Goal: Transaction & Acquisition: Book appointment/travel/reservation

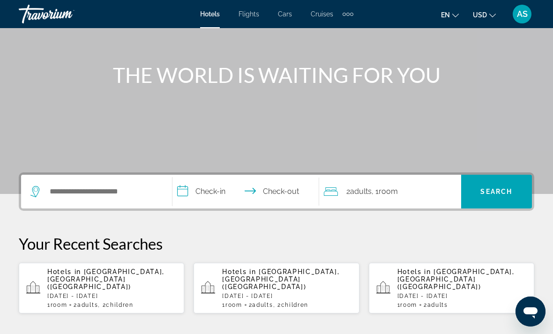
scroll to position [89, 0]
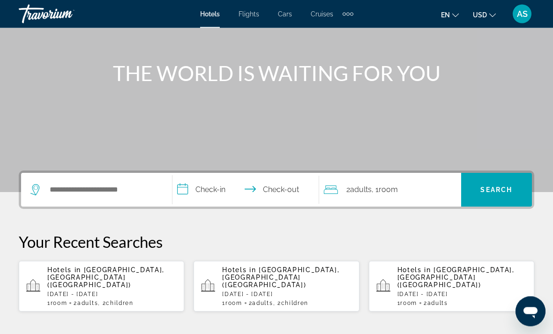
click at [136, 291] on p "[DATE] - [DATE]" at bounding box center [111, 294] width 129 height 7
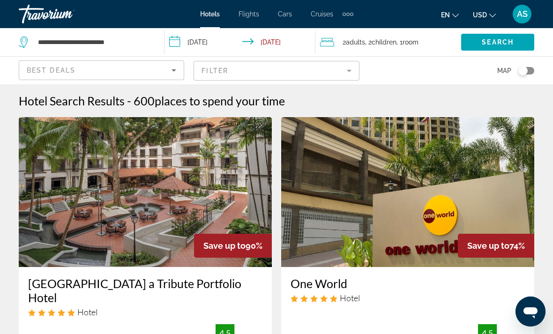
click at [408, 46] on span "Room" at bounding box center [410, 41] width 16 height 7
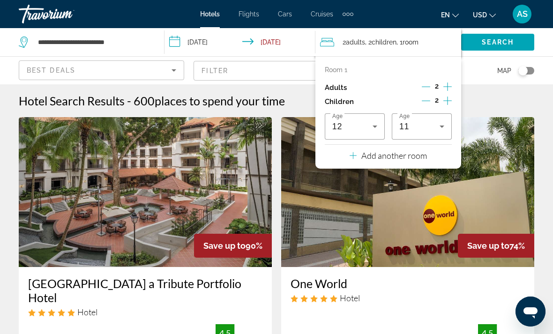
click at [427, 100] on icon "Decrement children" at bounding box center [426, 101] width 8 height 8
click at [431, 104] on button "Decrement children" at bounding box center [426, 101] width 8 height 11
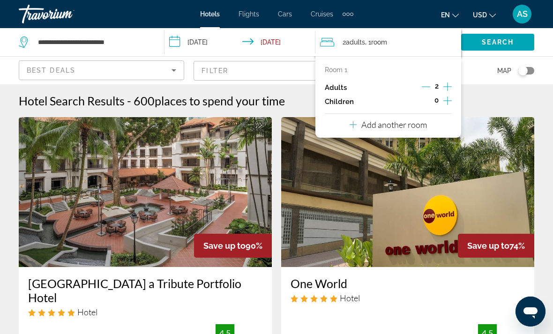
click at [448, 86] on icon "Increment adults" at bounding box center [447, 86] width 8 height 8
click at [446, 86] on icon "Increment adults" at bounding box center [447, 86] width 8 height 11
click at [507, 45] on span "Search" at bounding box center [498, 41] width 32 height 7
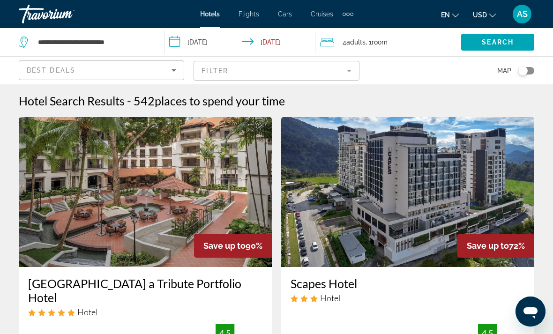
click at [340, 71] on mat-form-field "Filter" at bounding box center [276, 71] width 165 height 20
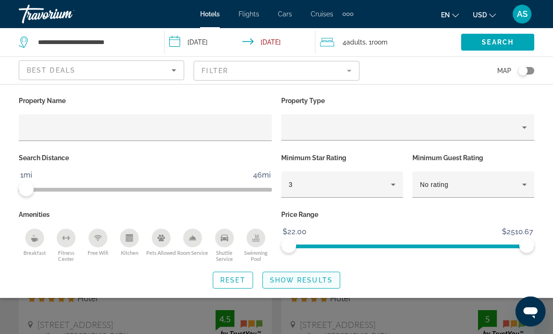
click at [303, 282] on span "Show Results" at bounding box center [301, 279] width 63 height 7
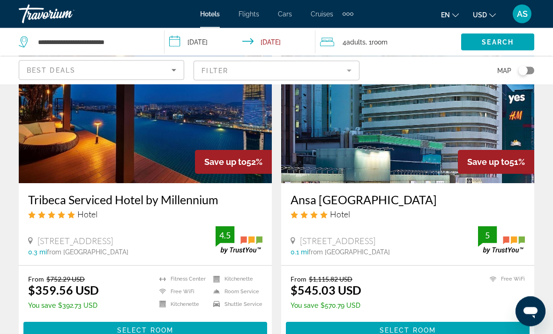
scroll to position [84, 0]
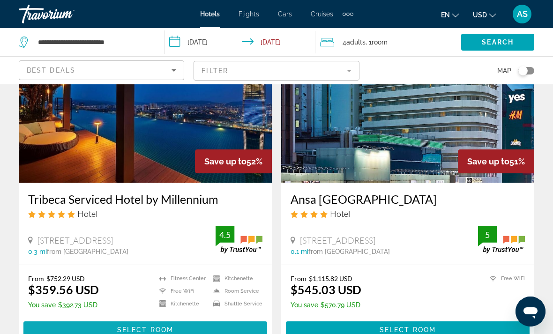
click at [179, 327] on span "Main content" at bounding box center [145, 330] width 244 height 22
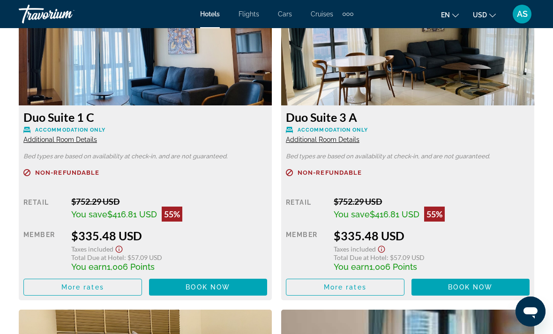
scroll to position [1511, 0]
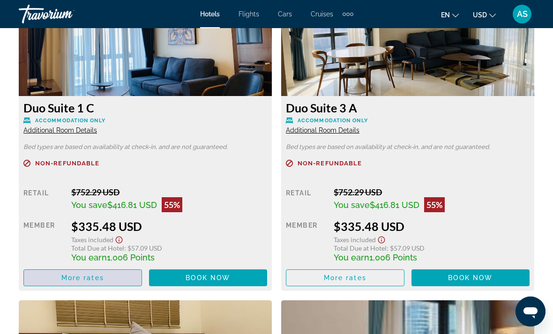
click at [47, 281] on span "Main content" at bounding box center [83, 278] width 118 height 22
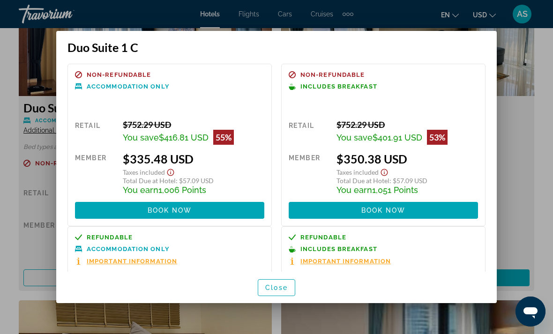
click at [526, 89] on div at bounding box center [276, 167] width 553 height 334
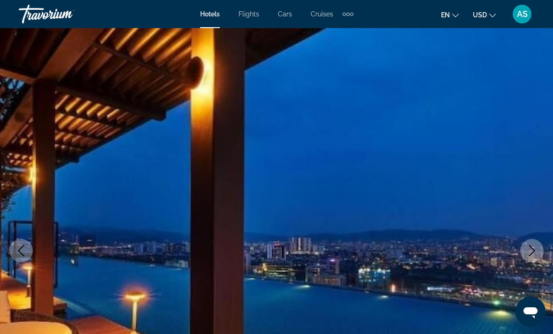
scroll to position [1511, 0]
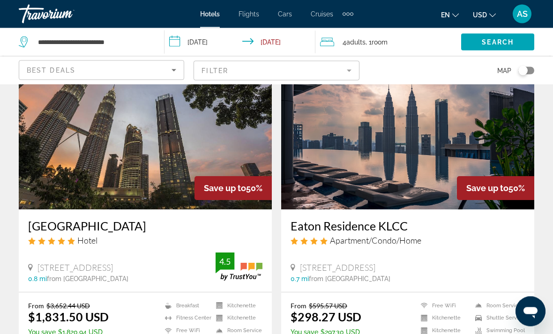
scroll to position [391, 0]
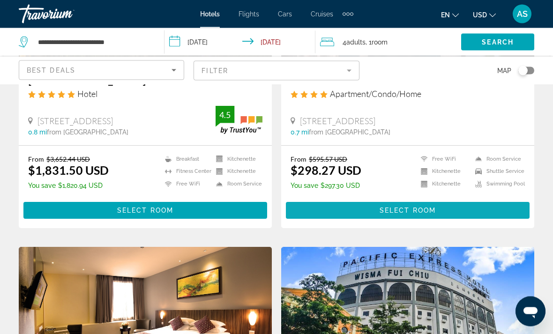
click at [482, 206] on span "Main content" at bounding box center [408, 211] width 244 height 22
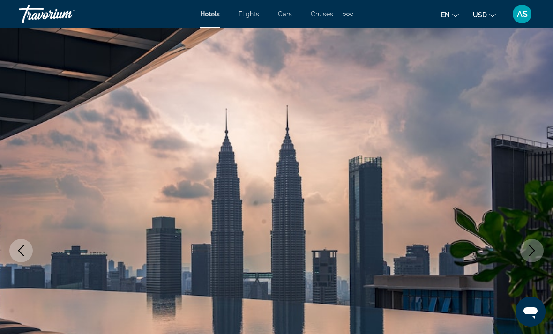
click at [532, 258] on button "Next image" at bounding box center [531, 250] width 23 height 23
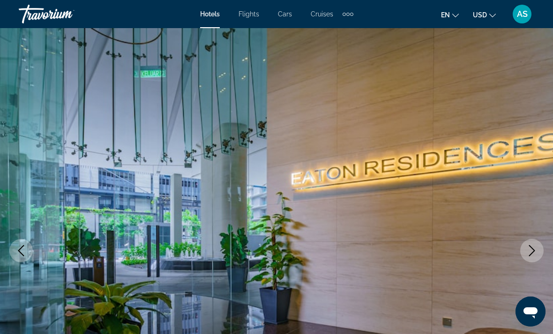
click at [533, 256] on icon "Next image" at bounding box center [531, 250] width 11 height 11
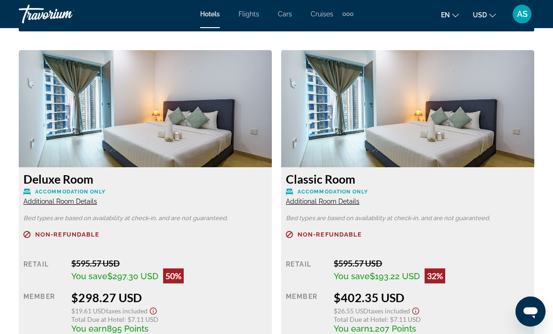
scroll to position [1542, 0]
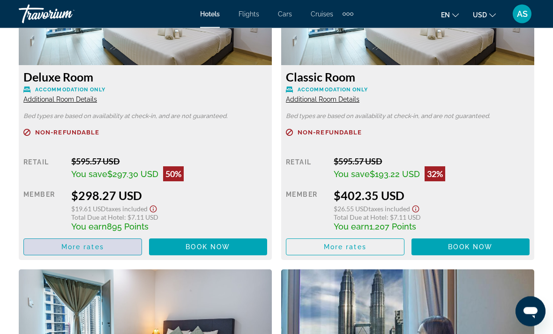
click at [116, 250] on span "Main content" at bounding box center [83, 247] width 118 height 22
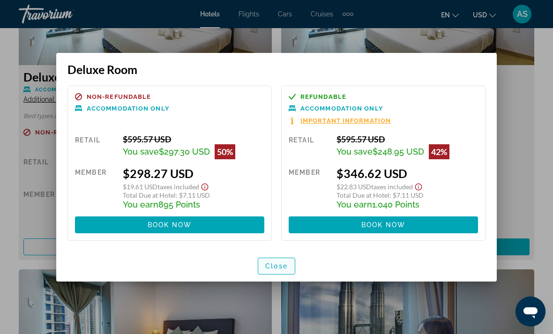
click at [285, 264] on span "Close" at bounding box center [276, 265] width 22 height 7
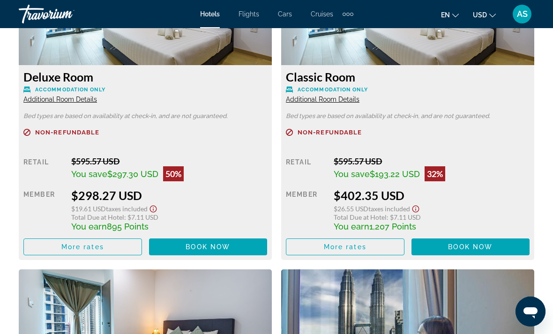
scroll to position [1542, 0]
click at [343, 245] on span "More rates" at bounding box center [345, 246] width 43 height 7
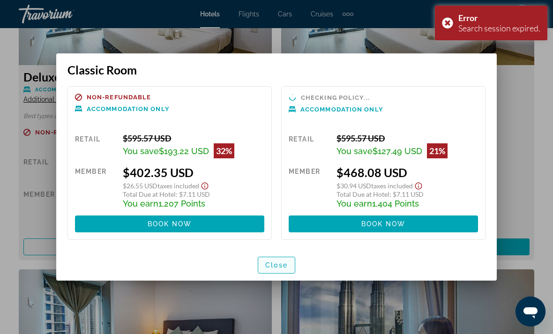
click at [268, 267] on span "Close" at bounding box center [276, 264] width 22 height 7
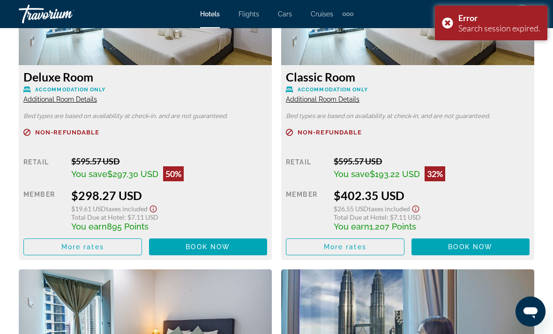
scroll to position [1542, 0]
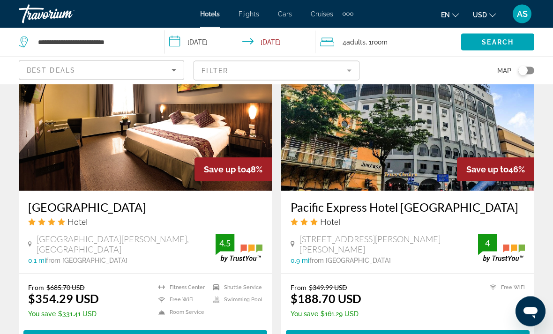
scroll to position [745, 0]
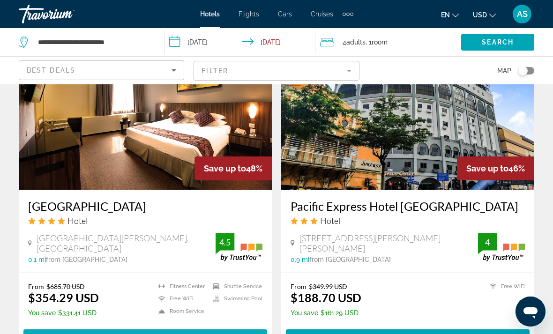
click at [153, 334] on span "Select Room" at bounding box center [145, 337] width 56 height 7
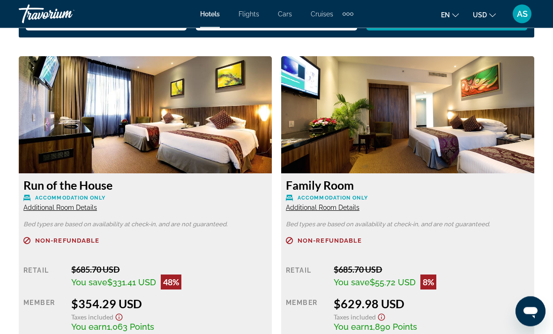
scroll to position [1437, 0]
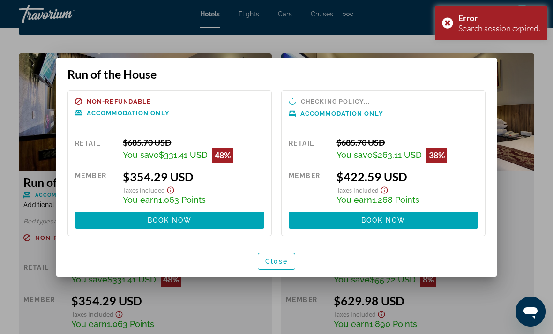
click at [291, 263] on span "button" at bounding box center [276, 261] width 37 height 22
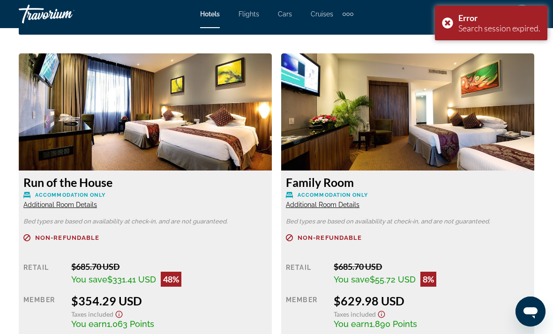
scroll to position [1437, 0]
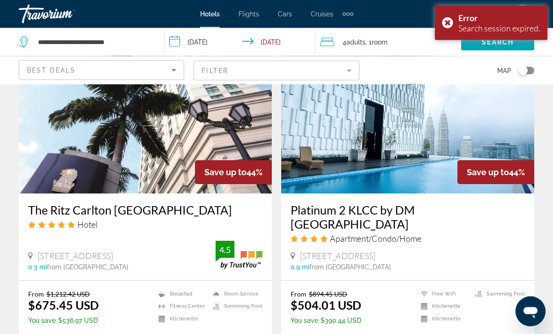
scroll to position [1076, 0]
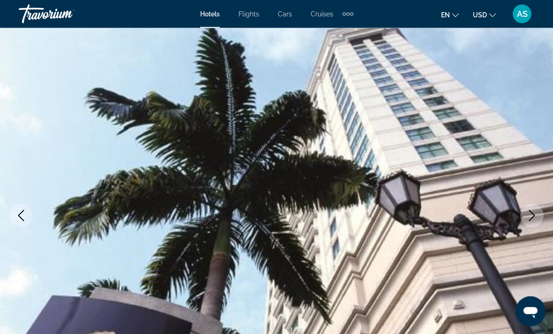
scroll to position [180, 0]
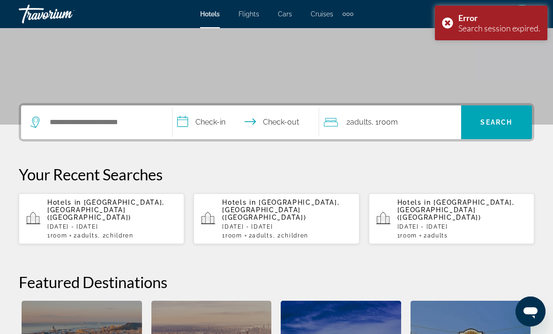
scroll to position [159, 0]
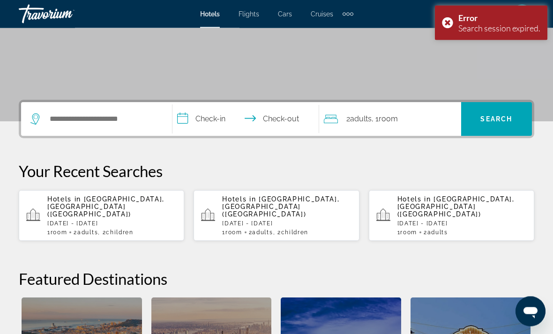
click at [60, 221] on p "[DATE] - [DATE]" at bounding box center [111, 224] width 129 height 7
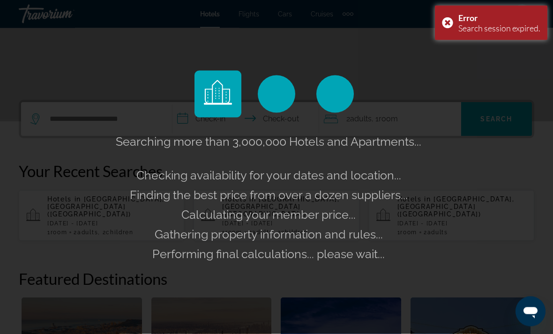
scroll to position [160, 0]
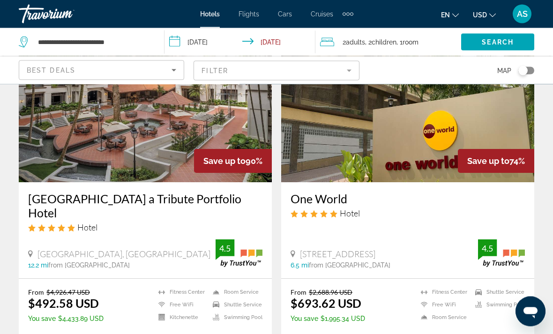
scroll to position [85, 0]
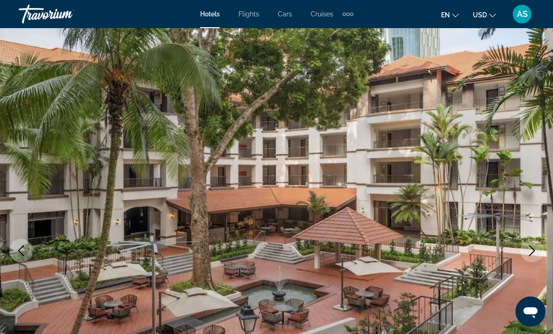
click at [532, 246] on icon "Next image" at bounding box center [531, 250] width 11 height 11
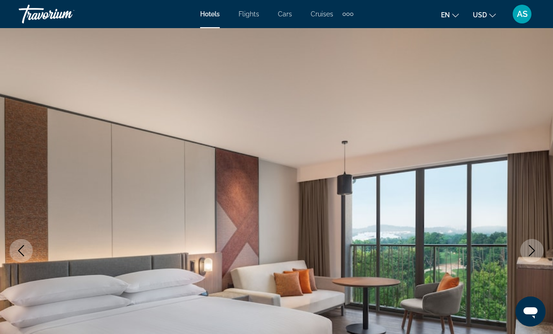
click at [529, 255] on icon "Next image" at bounding box center [531, 250] width 11 height 11
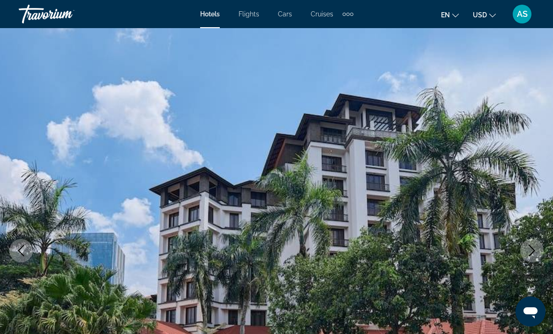
click at [528, 257] on button "Next image" at bounding box center [531, 250] width 23 height 23
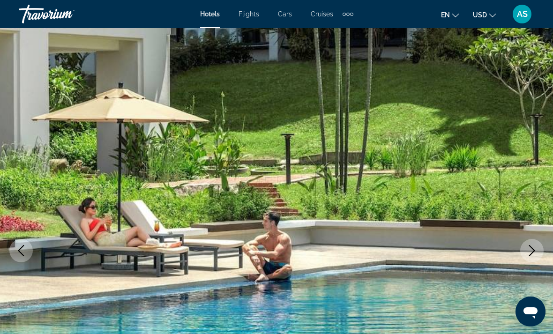
click at [528, 258] on button "Next image" at bounding box center [531, 250] width 23 height 23
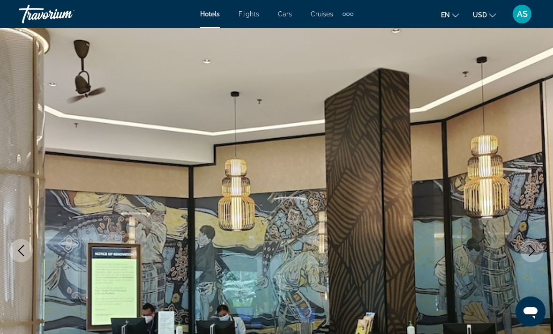
click at [531, 256] on button "Next image" at bounding box center [531, 250] width 23 height 23
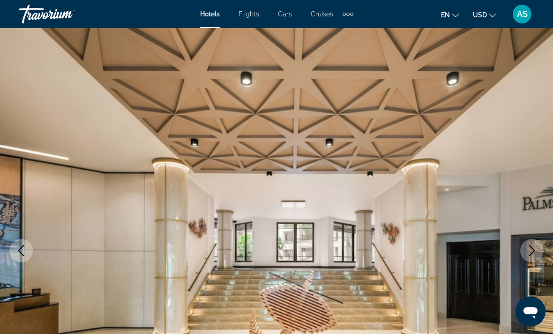
click at [534, 252] on icon "Next image" at bounding box center [531, 250] width 11 height 11
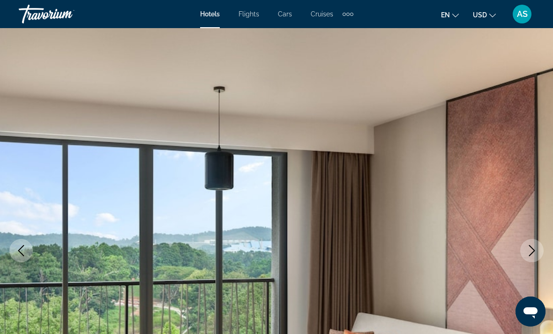
click at [530, 253] on icon "Next image" at bounding box center [531, 250] width 11 height 11
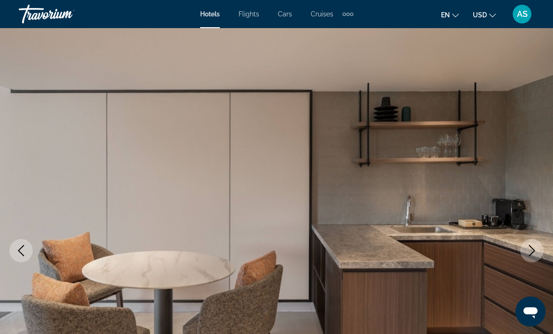
click at [530, 253] on icon "Next image" at bounding box center [531, 250] width 11 height 11
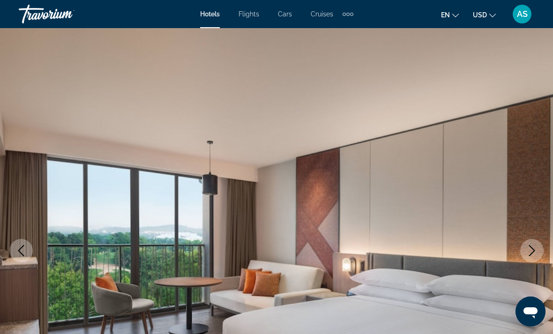
click at [529, 256] on button "Next image" at bounding box center [531, 250] width 23 height 23
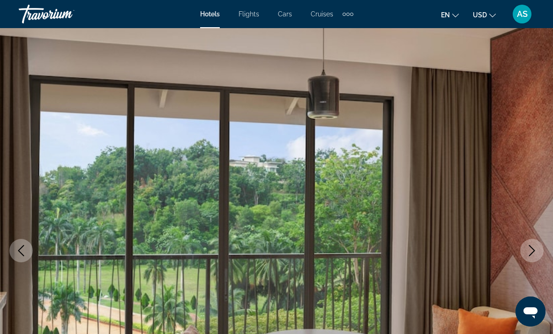
click at [526, 259] on button "Next image" at bounding box center [531, 250] width 23 height 23
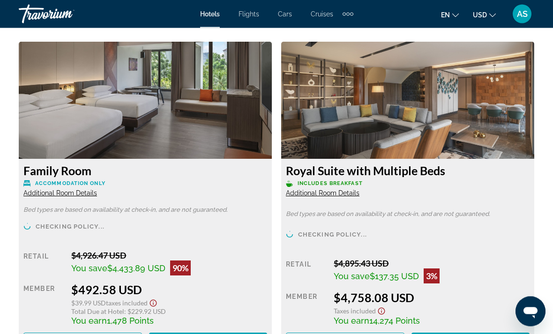
scroll to position [1455, 0]
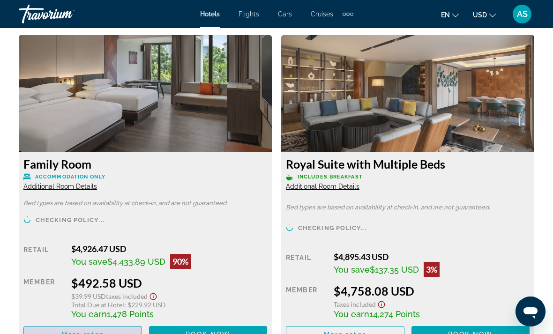
click at [87, 331] on span "More rates" at bounding box center [82, 334] width 43 height 7
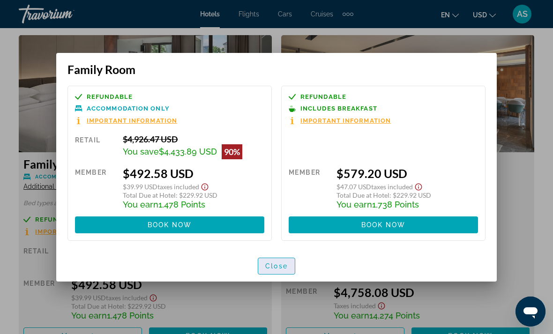
click at [280, 263] on span "Close" at bounding box center [276, 265] width 22 height 7
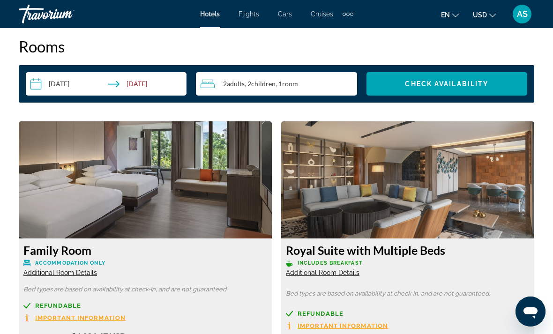
scroll to position [1370, 0]
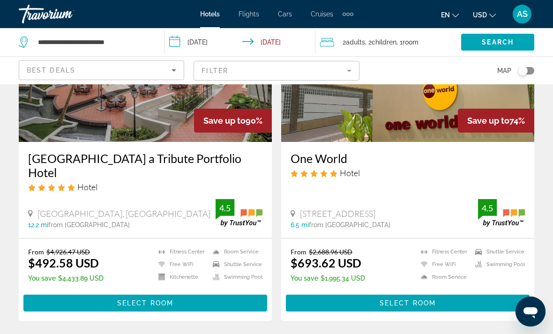
scroll to position [134, 0]
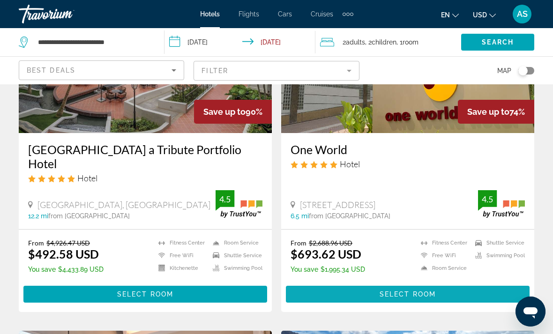
click at [444, 296] on span "Main content" at bounding box center [408, 294] width 244 height 22
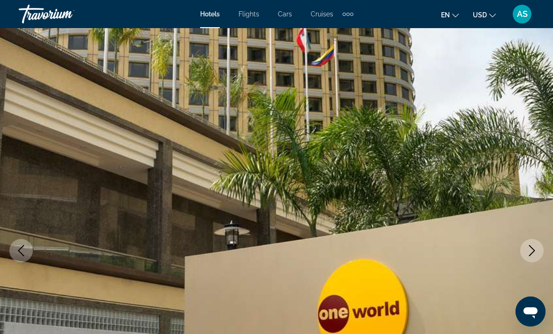
click at [533, 249] on icon "Next image" at bounding box center [532, 250] width 6 height 11
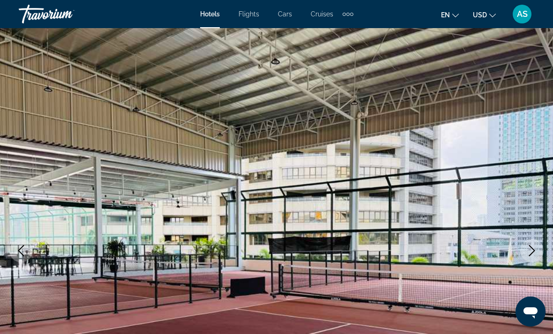
click at [530, 254] on icon "Next image" at bounding box center [531, 250] width 11 height 11
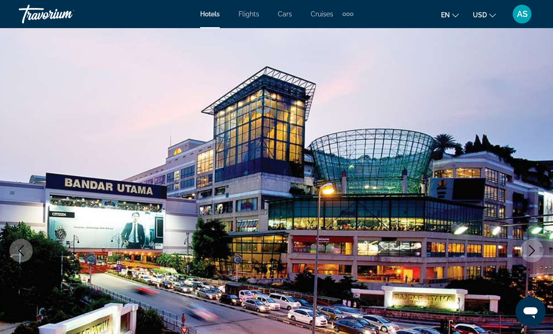
click at [532, 247] on icon "Next image" at bounding box center [531, 250] width 11 height 11
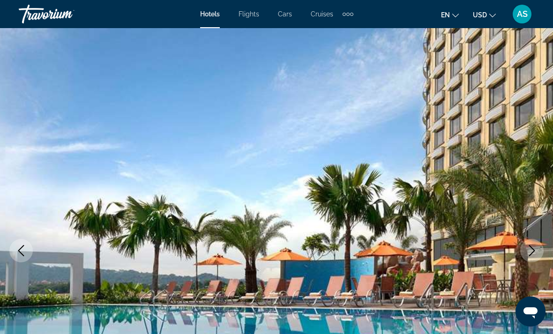
click at [532, 253] on icon "Next image" at bounding box center [531, 250] width 11 height 11
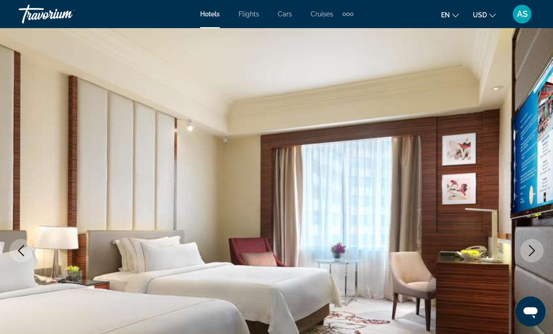
click at [533, 250] on icon "Next image" at bounding box center [531, 250] width 11 height 11
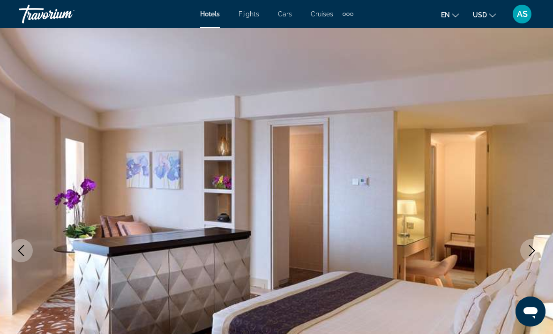
click at [530, 249] on icon "Next image" at bounding box center [531, 250] width 11 height 11
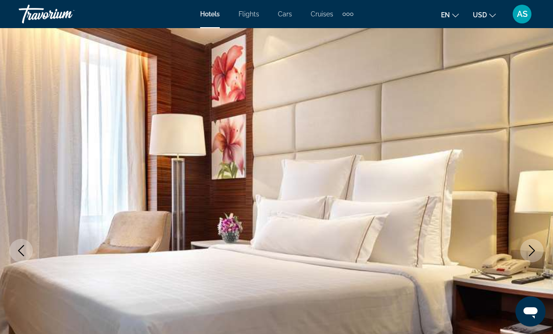
click at [527, 250] on icon "Next image" at bounding box center [531, 250] width 11 height 11
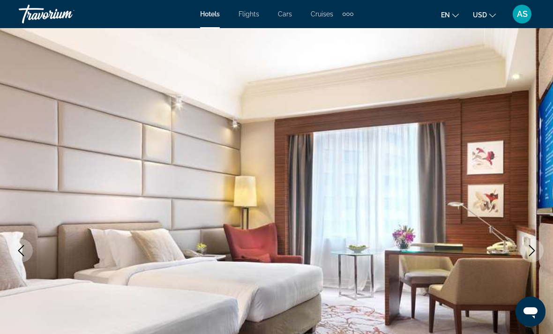
click at [529, 253] on icon "Next image" at bounding box center [531, 250] width 11 height 11
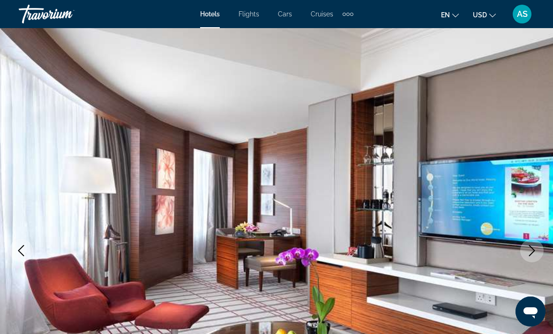
click at [529, 258] on button "Next image" at bounding box center [531, 250] width 23 height 23
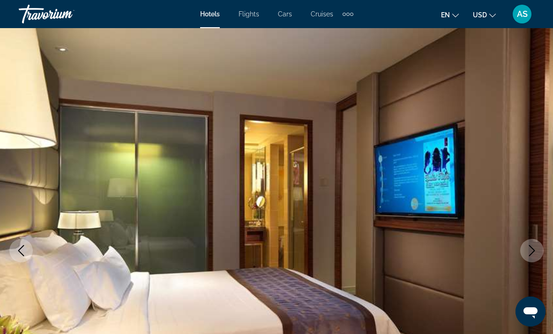
click at [531, 254] on icon "Next image" at bounding box center [532, 250] width 6 height 11
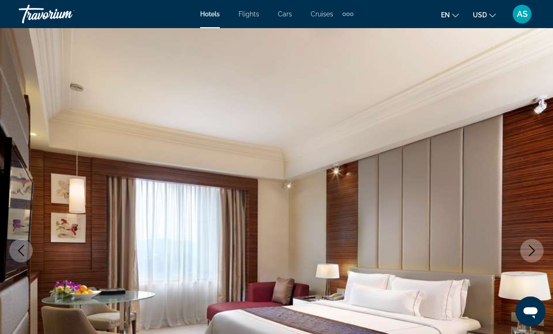
click at [530, 253] on icon "Next image" at bounding box center [531, 250] width 11 height 11
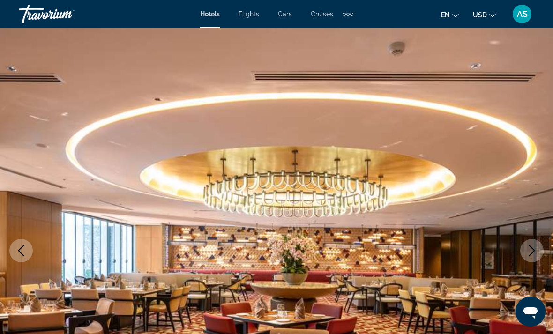
click at [530, 252] on icon "Next image" at bounding box center [531, 250] width 11 height 11
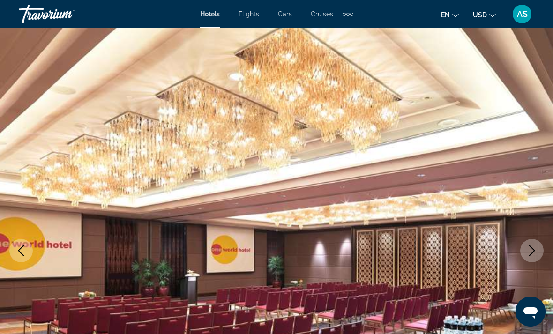
click at [530, 253] on icon "Next image" at bounding box center [531, 250] width 11 height 11
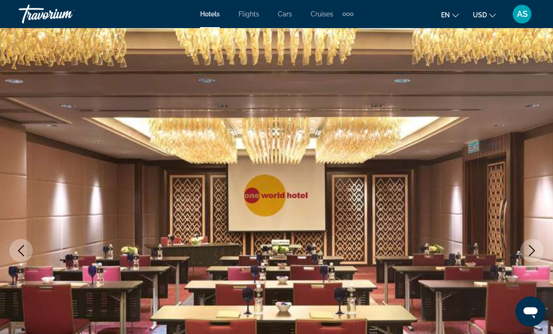
click at [533, 251] on icon "Next image" at bounding box center [531, 250] width 11 height 11
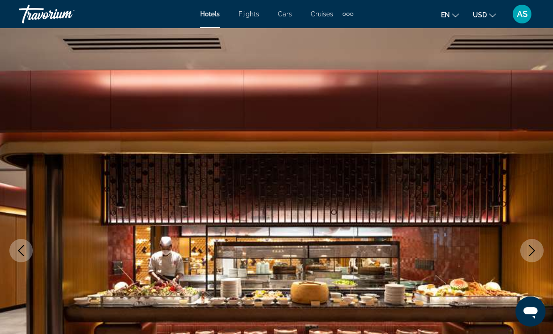
click at [530, 252] on icon "Next image" at bounding box center [531, 250] width 11 height 11
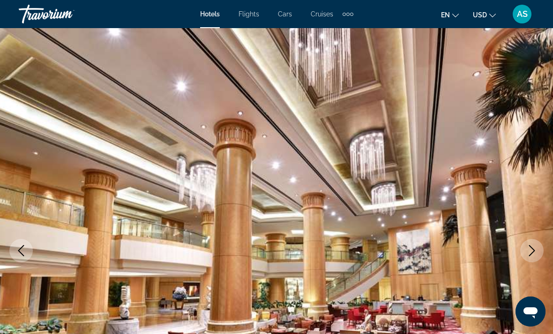
click at [529, 253] on icon "Next image" at bounding box center [531, 250] width 11 height 11
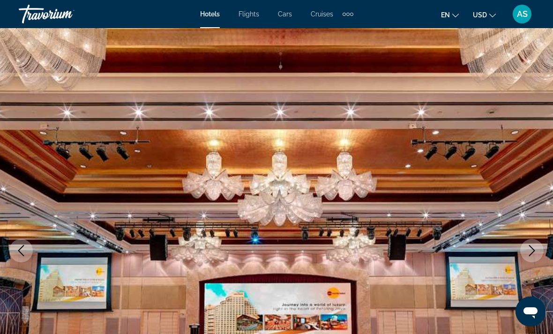
click at [529, 251] on icon "Next image" at bounding box center [531, 250] width 11 height 11
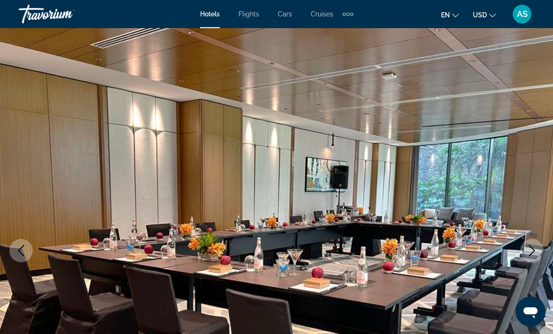
click at [529, 251] on icon "Next image" at bounding box center [531, 250] width 11 height 11
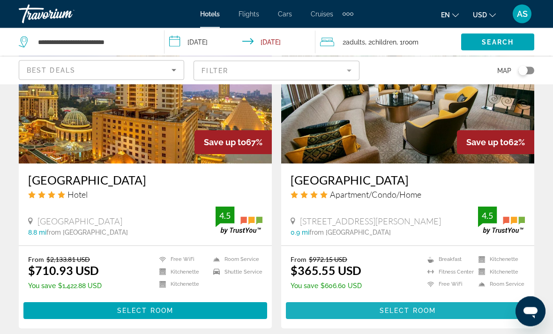
scroll to position [785, 0]
click at [460, 308] on span "Main content" at bounding box center [408, 310] width 244 height 22
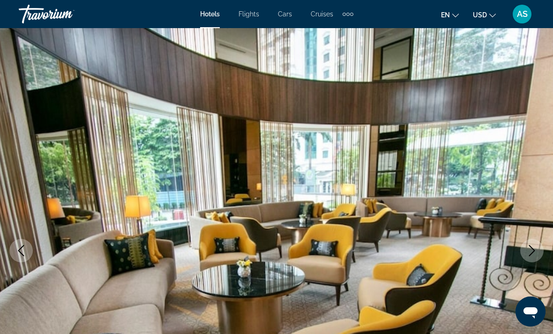
click at [530, 251] on icon "Next image" at bounding box center [531, 250] width 11 height 11
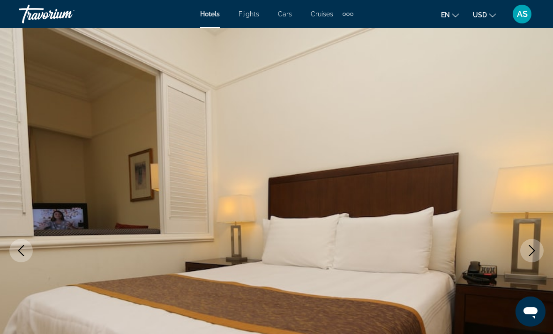
click at [531, 251] on icon "Next image" at bounding box center [531, 250] width 11 height 11
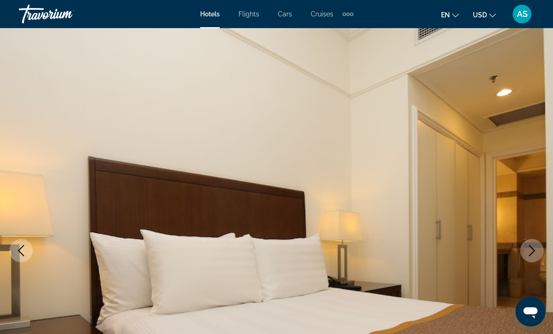
click at [530, 250] on icon "Next image" at bounding box center [531, 250] width 11 height 11
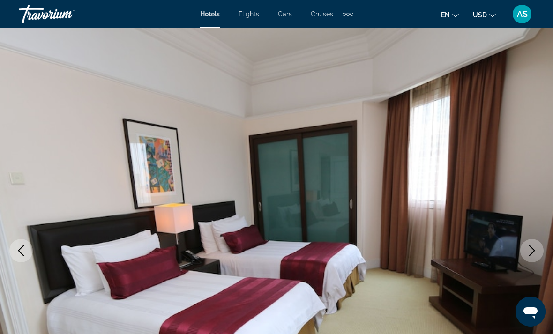
click at [531, 249] on icon "Next image" at bounding box center [531, 250] width 11 height 11
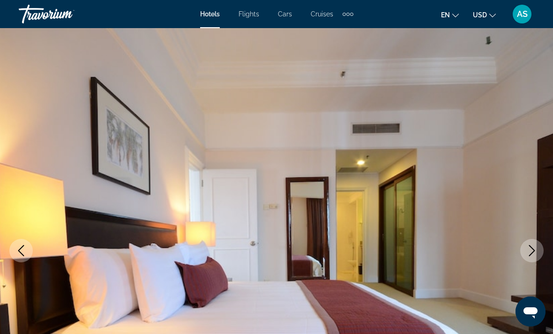
click at [529, 251] on icon "Next image" at bounding box center [531, 250] width 11 height 11
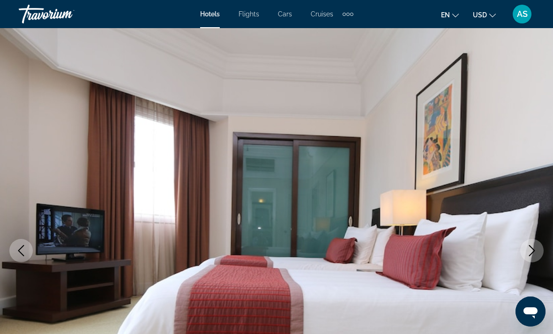
click at [527, 252] on icon "Next image" at bounding box center [531, 250] width 11 height 11
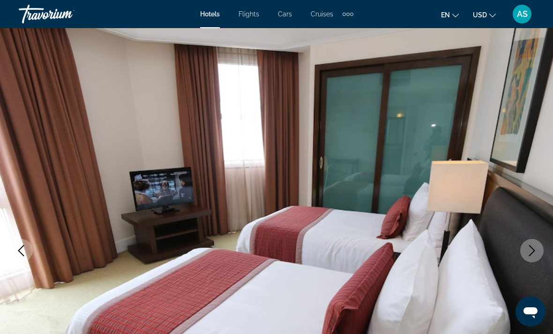
click at [525, 254] on button "Next image" at bounding box center [531, 250] width 23 height 23
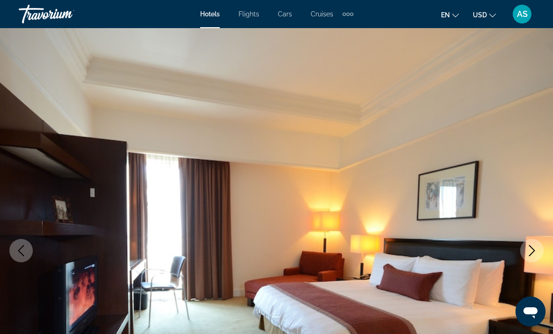
click at [534, 250] on icon "Next image" at bounding box center [531, 250] width 11 height 11
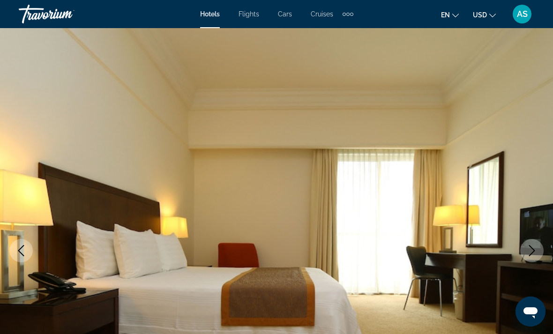
click at [534, 246] on icon "Next image" at bounding box center [531, 250] width 11 height 11
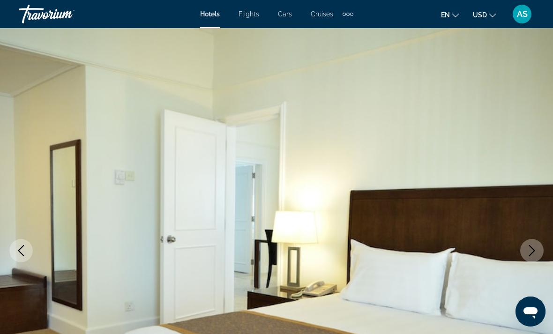
click at [530, 249] on icon "Next image" at bounding box center [531, 250] width 11 height 11
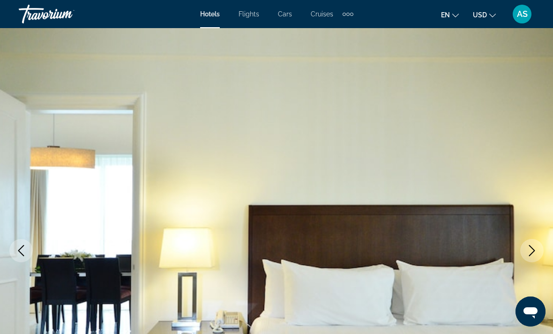
click at [529, 250] on icon "Next image" at bounding box center [531, 250] width 11 height 11
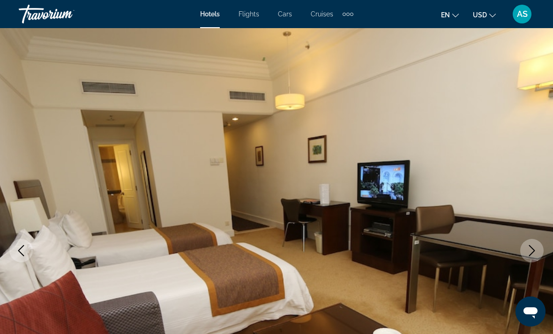
click at [527, 252] on icon "Next image" at bounding box center [531, 250] width 11 height 11
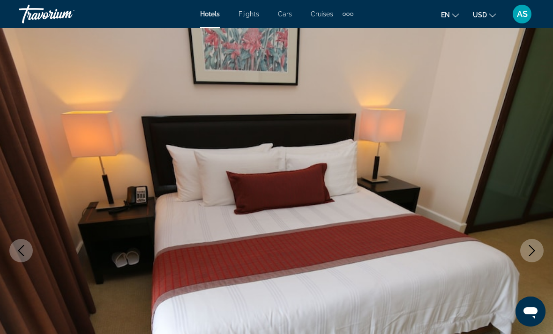
click at [525, 254] on button "Next image" at bounding box center [531, 250] width 23 height 23
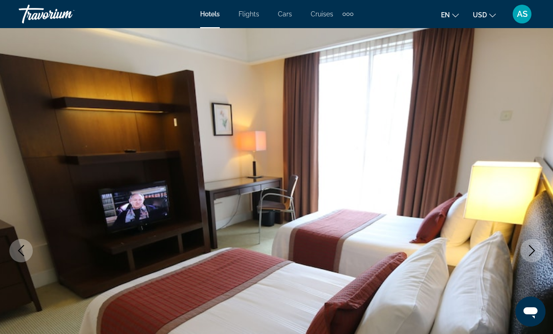
click at [530, 247] on icon "Next image" at bounding box center [531, 250] width 11 height 11
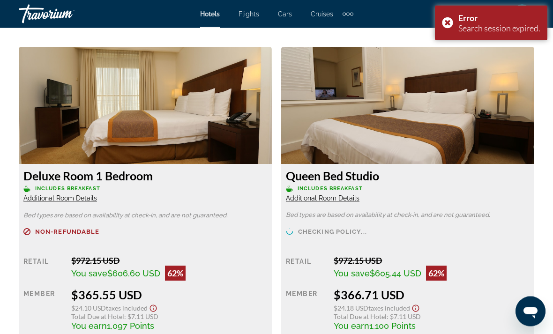
scroll to position [1443, 0]
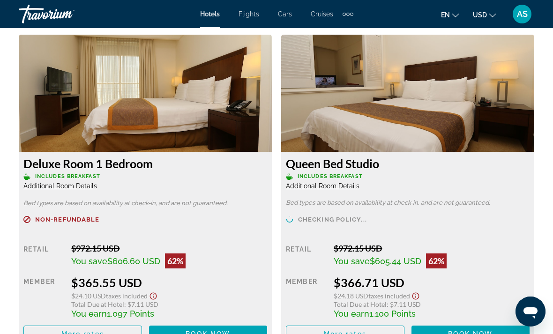
click at [74, 189] on span "Additional Room Details" at bounding box center [60, 185] width 74 height 7
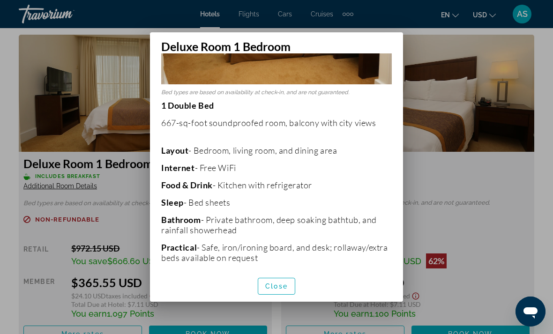
scroll to position [139, 0]
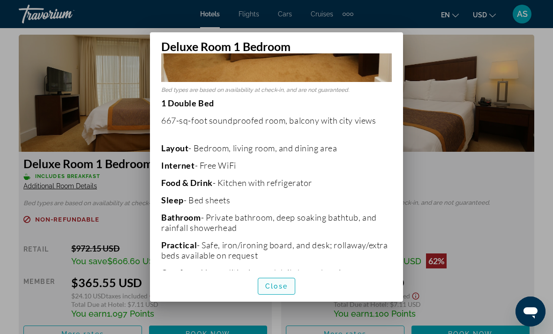
click at [277, 290] on span "Close" at bounding box center [276, 286] width 22 height 7
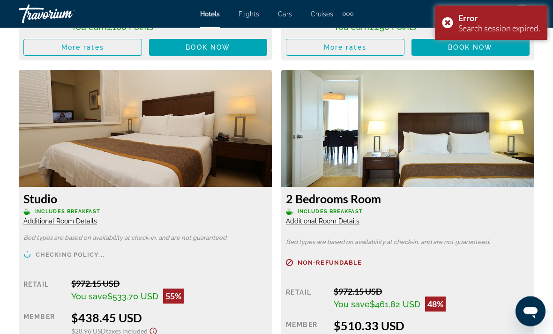
scroll to position [2094, 0]
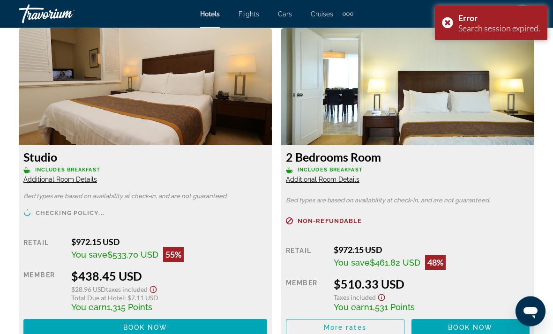
click at [79, 177] on span "Additional Room Details" at bounding box center [60, 179] width 74 height 7
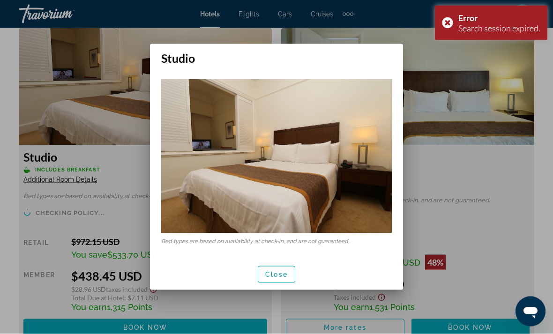
scroll to position [0, 0]
click at [279, 273] on span "Close" at bounding box center [276, 274] width 22 height 7
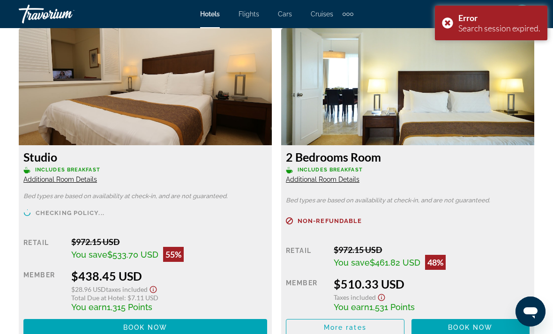
click at [339, 179] on span "Additional Room Details" at bounding box center [323, 179] width 74 height 7
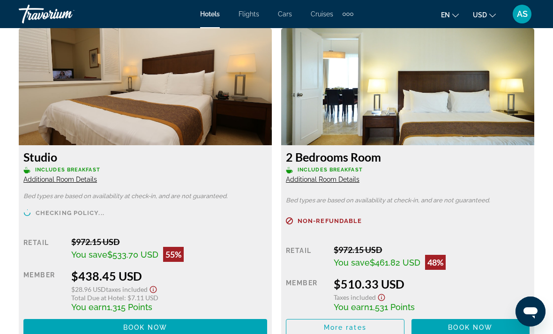
scroll to position [0, 0]
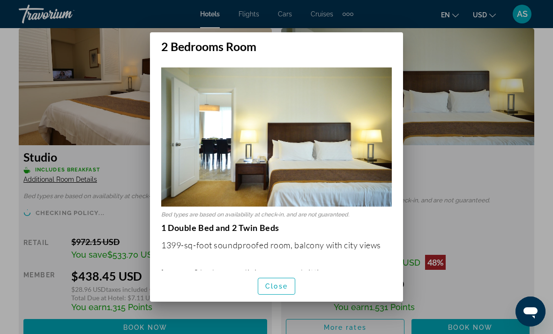
click at [545, 49] on div at bounding box center [276, 167] width 553 height 334
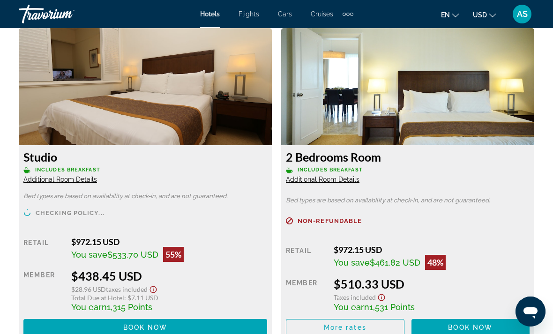
scroll to position [2094, 0]
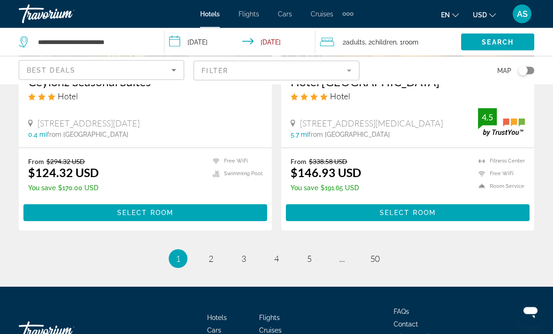
scroll to position [1923, 0]
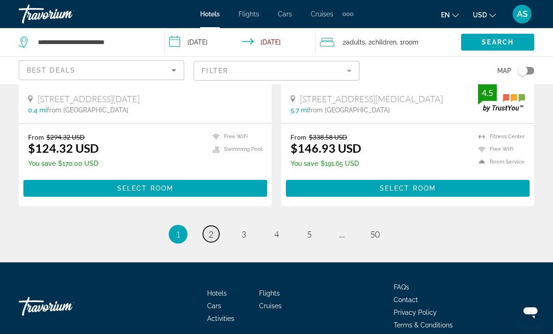
click at [208, 229] on span "2" at bounding box center [210, 234] width 5 height 10
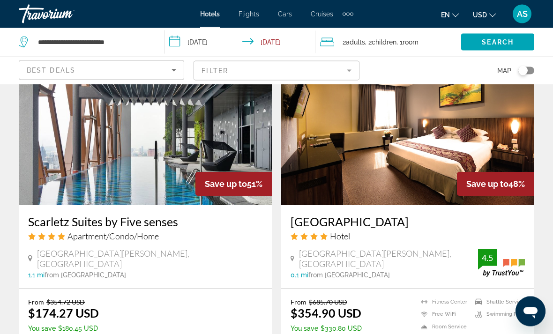
scroll to position [744, 0]
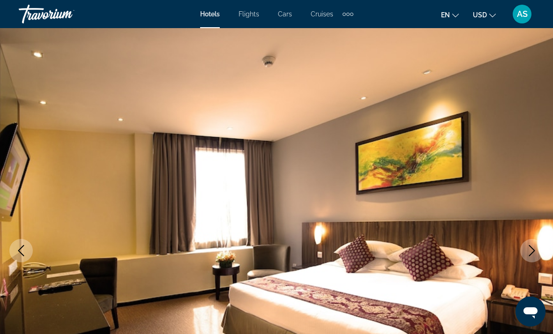
click at [529, 253] on icon "Next image" at bounding box center [531, 250] width 11 height 11
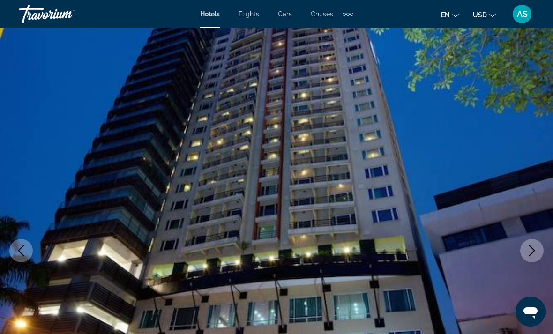
click at [523, 251] on button "Next image" at bounding box center [531, 250] width 23 height 23
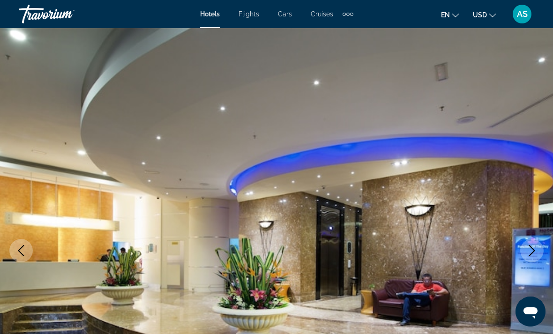
click at [517, 252] on img "Main content" at bounding box center [276, 250] width 553 height 445
click at [520, 251] on img "Main content" at bounding box center [276, 250] width 553 height 445
click at [529, 249] on icon "Next image" at bounding box center [531, 250] width 11 height 11
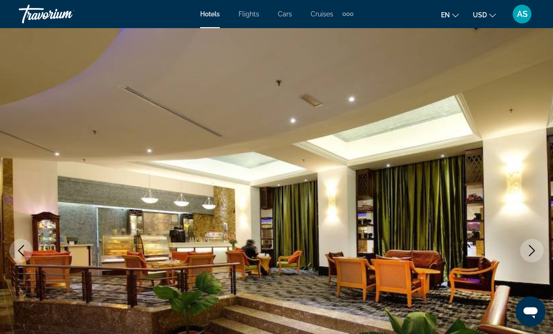
click at [532, 246] on icon "Next image" at bounding box center [531, 250] width 11 height 11
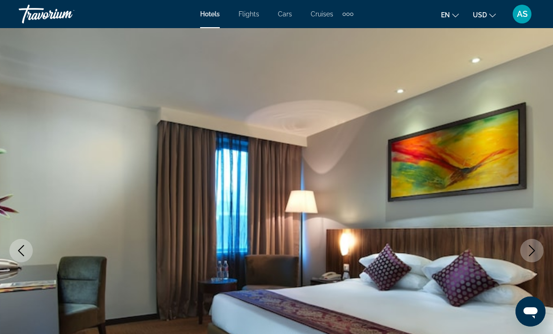
click at [528, 248] on icon "Next image" at bounding box center [531, 250] width 11 height 11
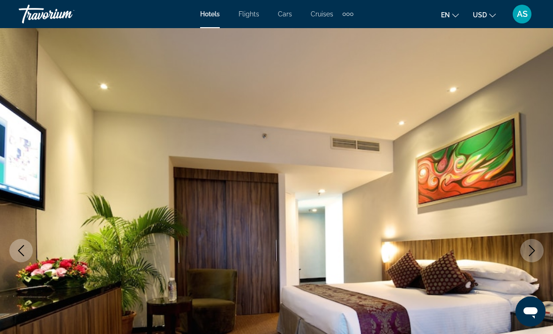
click at [526, 250] on icon "Next image" at bounding box center [531, 250] width 11 height 11
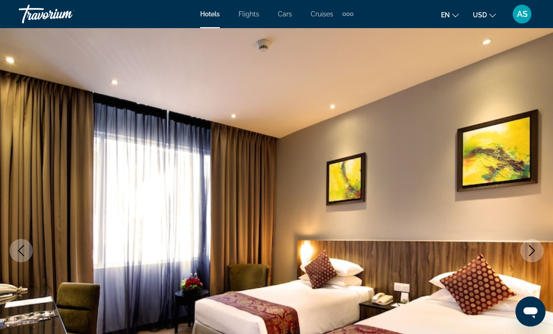
click at [535, 248] on icon "Next image" at bounding box center [531, 250] width 11 height 11
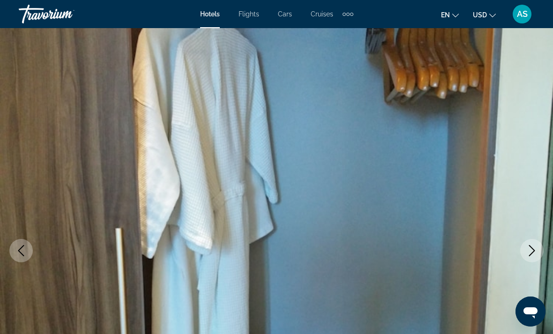
click at [543, 252] on img "Main content" at bounding box center [276, 250] width 553 height 445
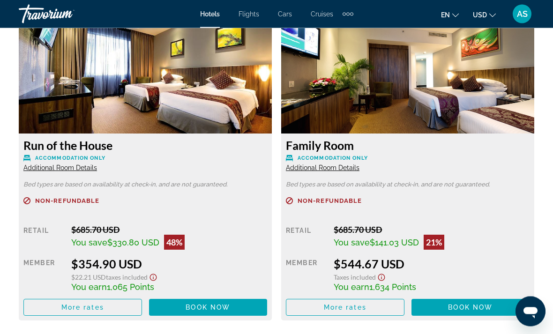
scroll to position [1474, 0]
click at [328, 164] on span "Additional Room Details" at bounding box center [323, 167] width 74 height 7
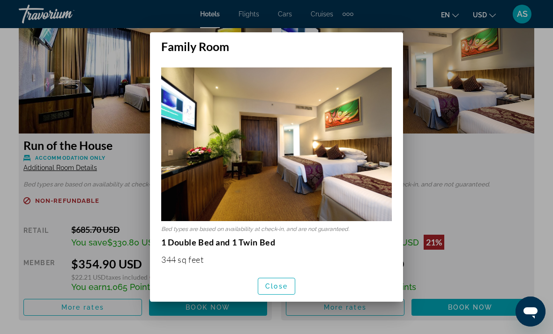
scroll to position [0, 0]
click at [548, 62] on div at bounding box center [276, 167] width 553 height 334
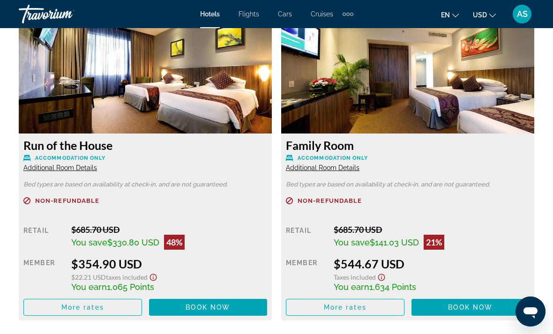
click at [65, 169] on span "Additional Room Details" at bounding box center [60, 167] width 74 height 7
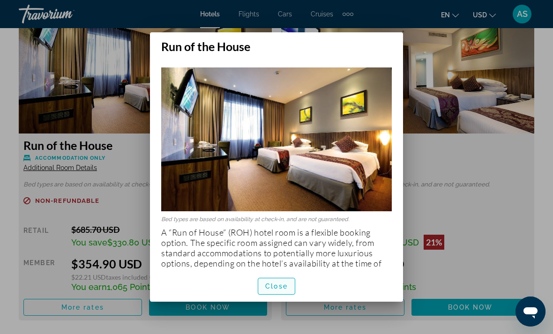
click at [293, 298] on span "button" at bounding box center [276, 286] width 37 height 22
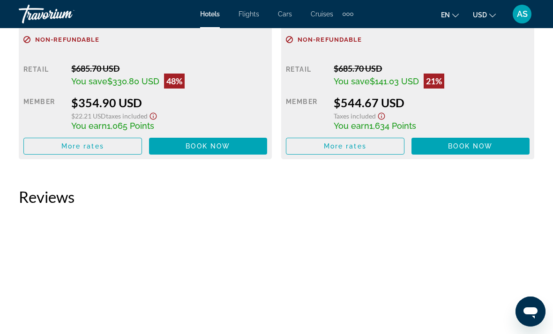
scroll to position [1621, 0]
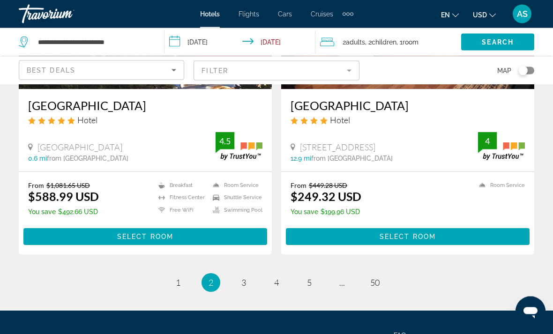
scroll to position [1908, 0]
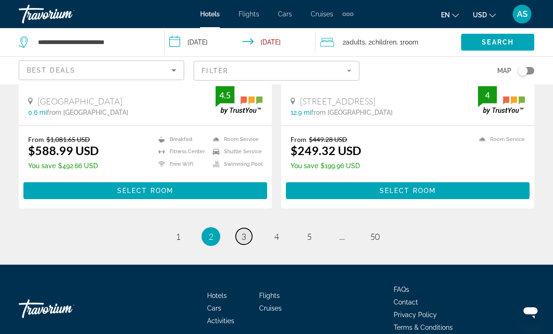
click at [248, 228] on link "page 3" at bounding box center [244, 236] width 16 height 16
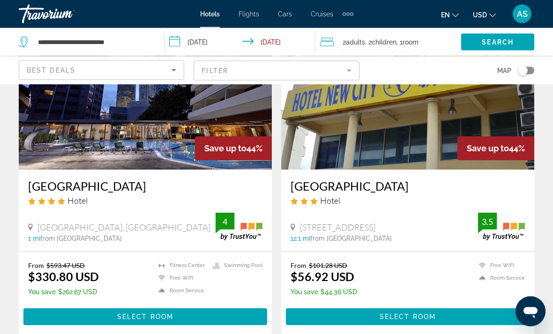
scroll to position [98, 0]
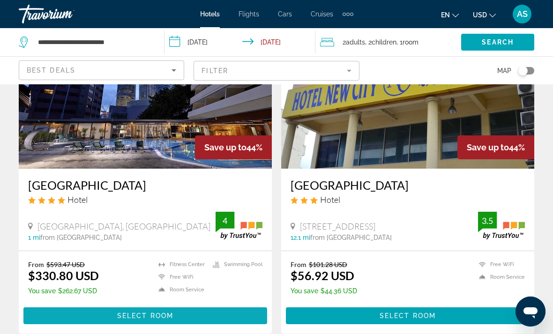
click at [173, 322] on span "Main content" at bounding box center [145, 316] width 244 height 22
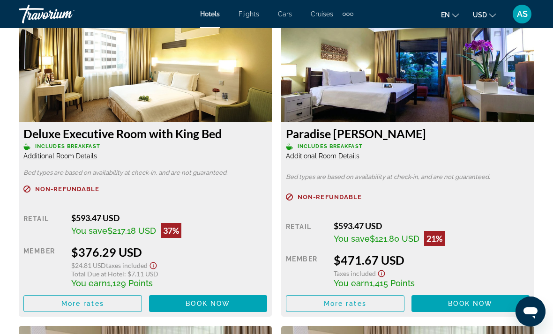
scroll to position [2144, 0]
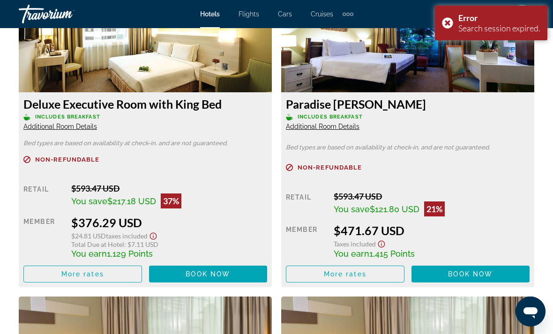
click at [328, 123] on span "Additional Room Details" at bounding box center [323, 126] width 74 height 7
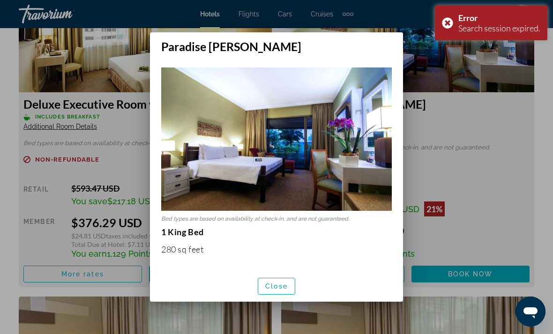
click at [336, 151] on img at bounding box center [276, 138] width 231 height 143
click at [289, 298] on span "button" at bounding box center [276, 286] width 37 height 22
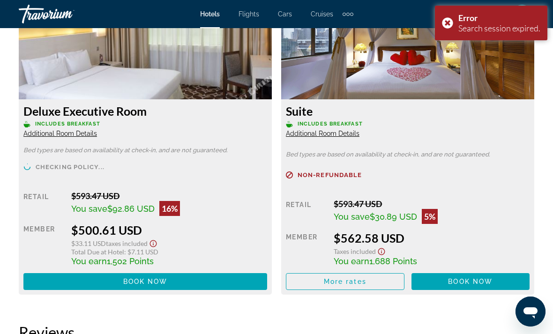
scroll to position [2762, 0]
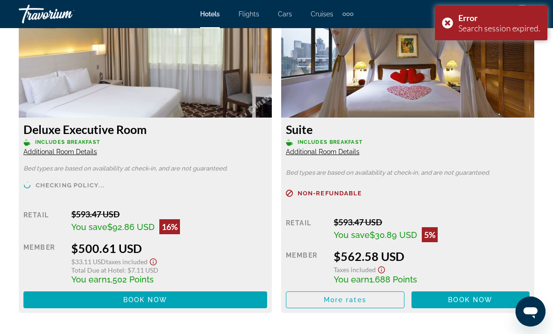
click at [339, 139] on span "Includes Breakfast" at bounding box center [330, 142] width 65 height 6
click at [341, 148] on span "Additional Room Details" at bounding box center [323, 151] width 74 height 7
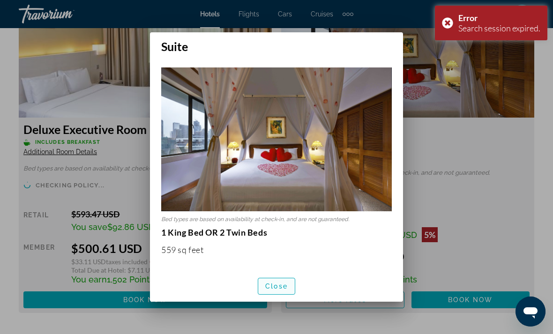
click at [293, 297] on span "button" at bounding box center [276, 286] width 37 height 22
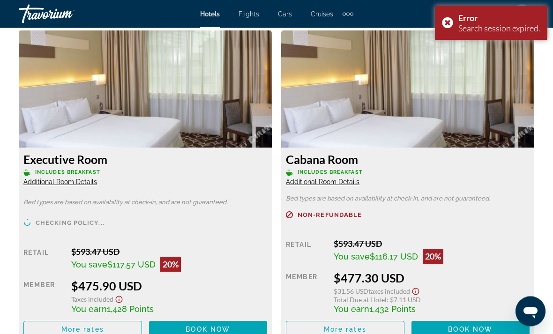
scroll to position [2364, 0]
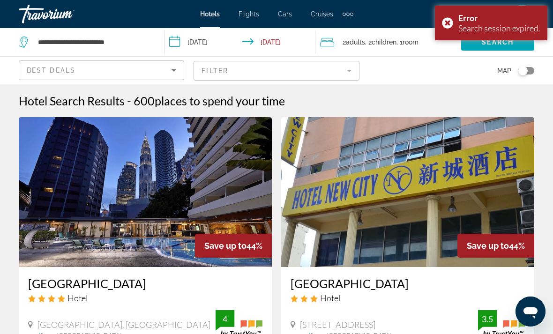
click at [392, 45] on span "Children" at bounding box center [384, 41] width 25 height 7
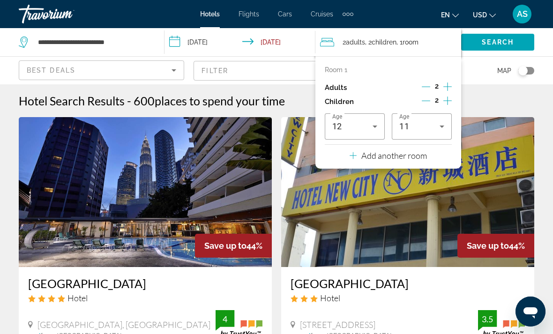
click at [423, 97] on icon "Decrement children" at bounding box center [426, 101] width 8 height 8
click at [418, 101] on div "Children 1" at bounding box center [388, 102] width 127 height 14
click at [426, 98] on icon "Decrement children" at bounding box center [426, 101] width 8 height 8
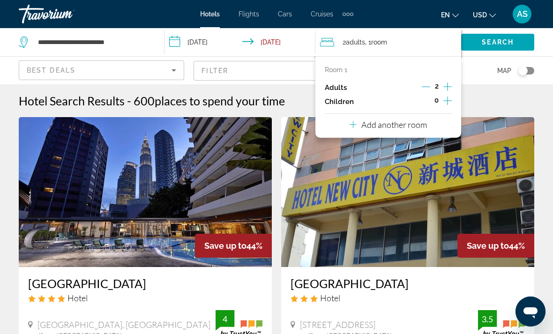
click at [448, 85] on icon "Increment adults" at bounding box center [447, 86] width 8 height 11
click at [451, 82] on icon "Increment adults" at bounding box center [447, 86] width 8 height 11
click at [509, 48] on span "Search widget" at bounding box center [497, 42] width 73 height 22
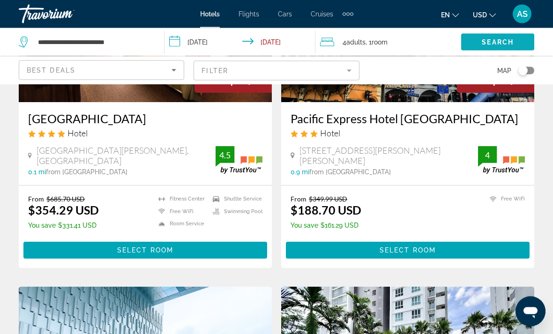
scroll to position [1180, 0]
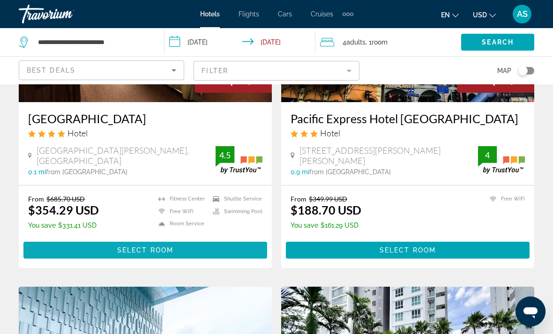
click at [212, 251] on span "Main content" at bounding box center [145, 250] width 244 height 22
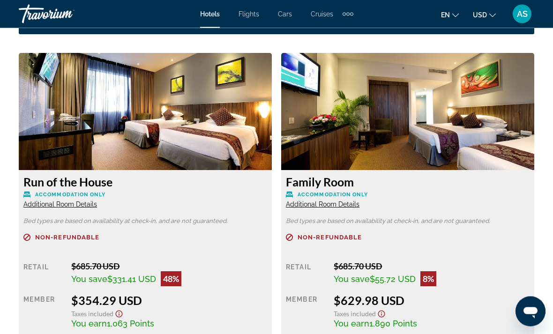
scroll to position [1454, 0]
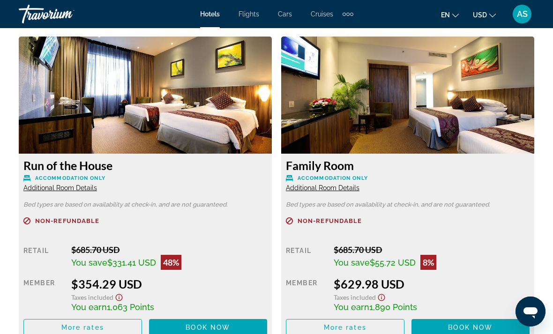
click at [71, 192] on span "Additional Room Details" at bounding box center [60, 187] width 74 height 7
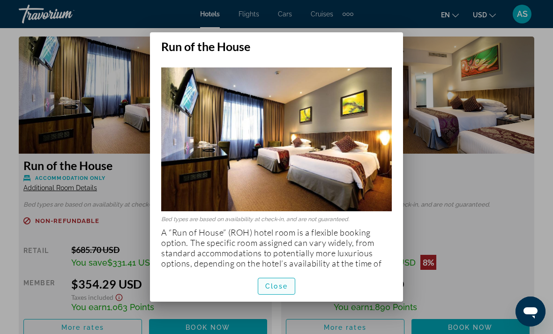
click at [276, 289] on span "button" at bounding box center [276, 286] width 37 height 22
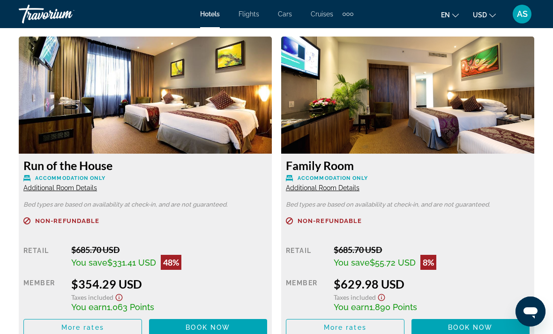
scroll to position [1454, 0]
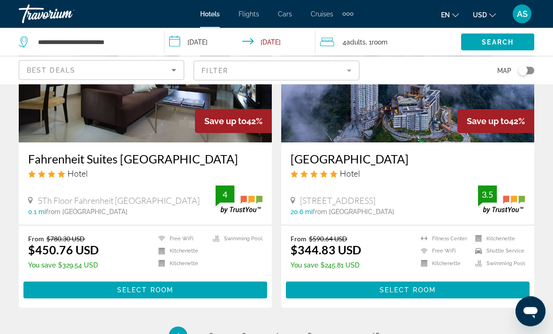
scroll to position [1813, 0]
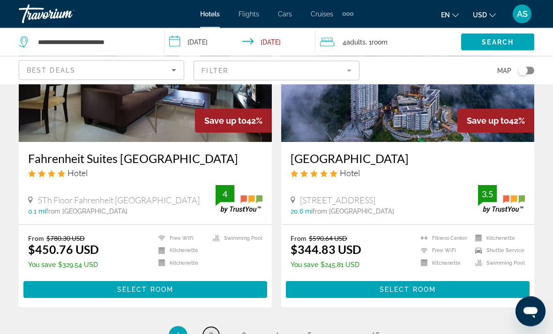
click at [211, 328] on link "page 2" at bounding box center [211, 336] width 16 height 16
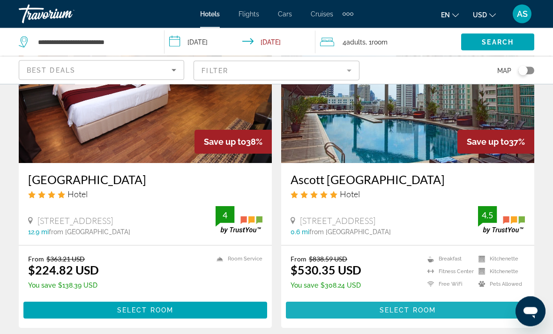
scroll to position [104, 0]
click at [422, 311] on span "Select Room" at bounding box center [408, 309] width 56 height 7
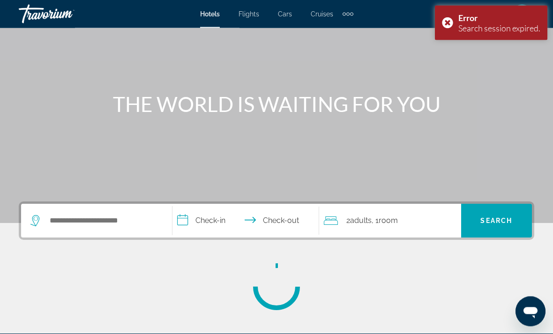
scroll to position [83, 0]
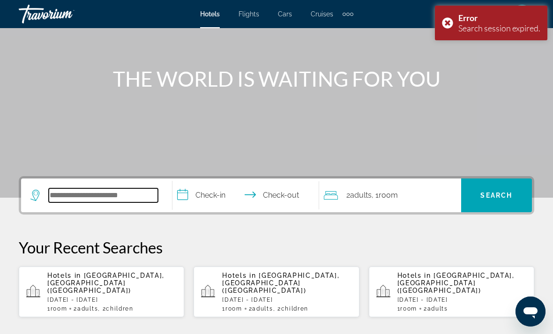
click at [53, 201] on input "Search widget" at bounding box center [103, 195] width 109 height 14
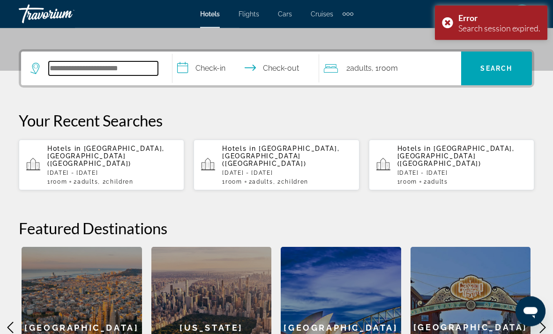
scroll to position [229, 0]
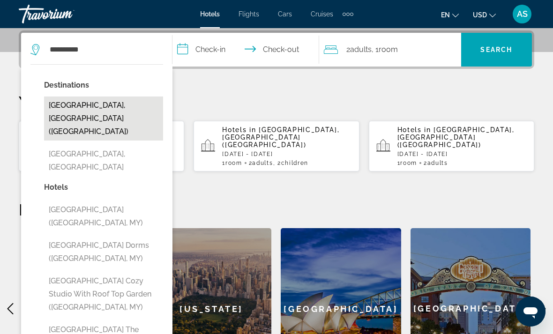
click at [107, 103] on button "[GEOGRAPHIC_DATA], [GEOGRAPHIC_DATA] ([GEOGRAPHIC_DATA])" at bounding box center [103, 119] width 119 height 44
type input "**********"
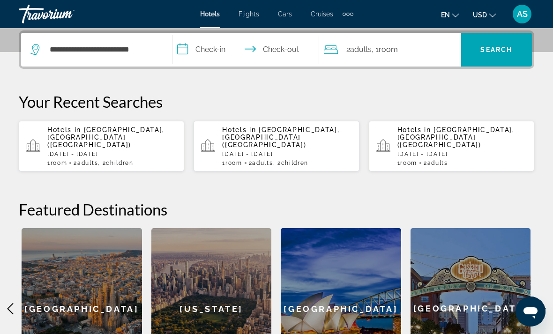
click at [208, 48] on input "**********" at bounding box center [247, 51] width 150 height 37
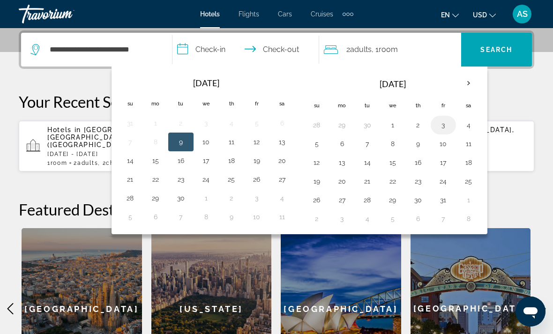
click at [441, 125] on button "3" at bounding box center [443, 125] width 15 height 13
click at [342, 144] on button "6" at bounding box center [342, 143] width 15 height 13
type input "**********"
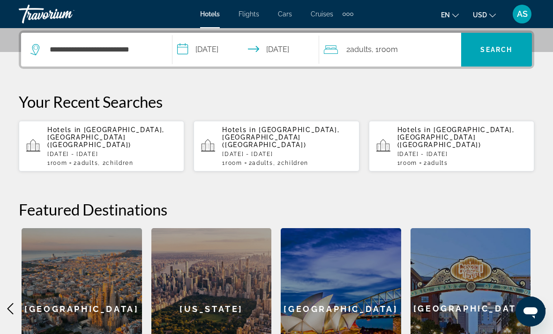
click at [413, 50] on div "2 Adult Adults , 1 Room rooms" at bounding box center [392, 49] width 137 height 13
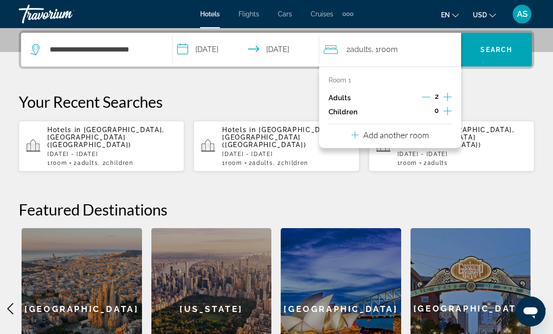
click at [447, 92] on icon "Increment adults" at bounding box center [447, 96] width 8 height 11
click at [443, 96] on icon "Increment adults" at bounding box center [447, 96] width 8 height 11
click at [502, 40] on span "Search widget" at bounding box center [496, 49] width 71 height 22
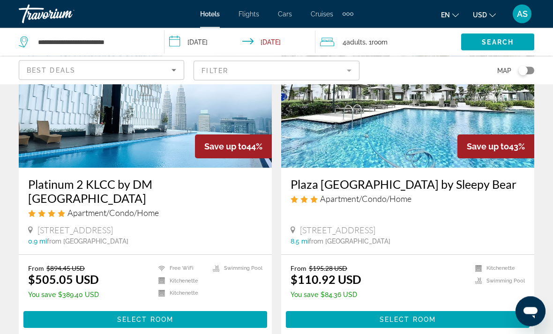
scroll to position [1449, 0]
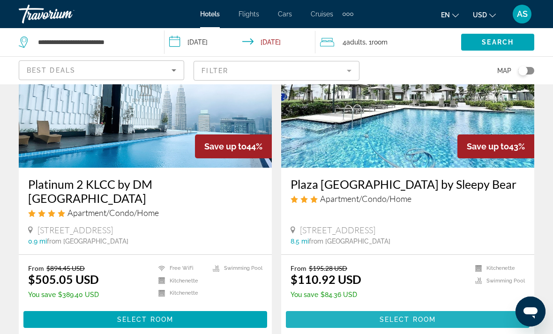
click at [459, 308] on span "Main content" at bounding box center [408, 319] width 244 height 22
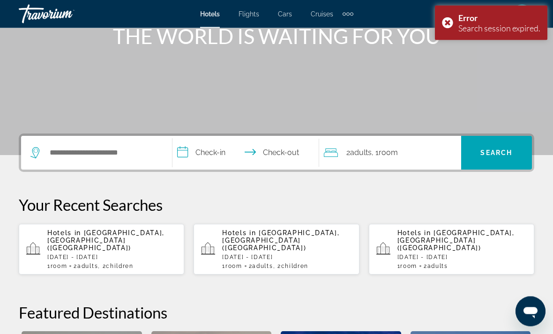
scroll to position [130, 0]
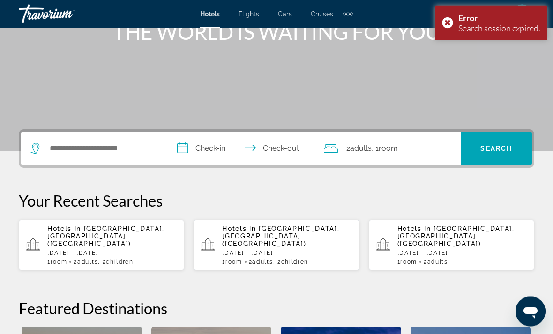
click at [409, 146] on div "2 Adult Adults , 1 Room rooms" at bounding box center [392, 148] width 137 height 13
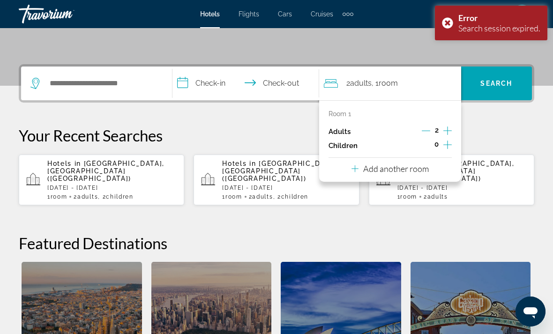
scroll to position [229, 0]
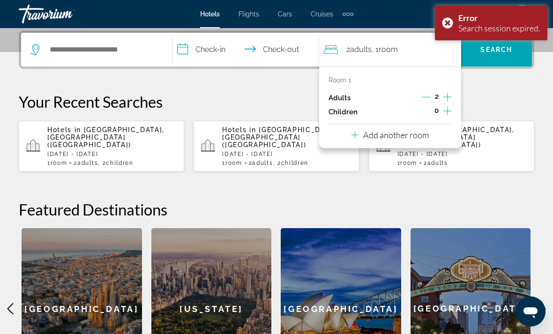
click at [447, 93] on icon "Increment adults" at bounding box center [447, 96] width 8 height 11
click at [445, 95] on icon "Increment adults" at bounding box center [447, 96] width 8 height 11
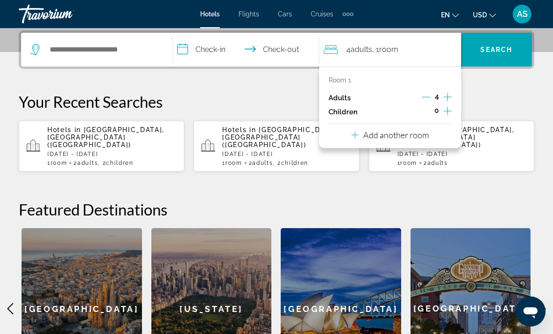
click at [218, 45] on input "**********" at bounding box center [247, 51] width 150 height 37
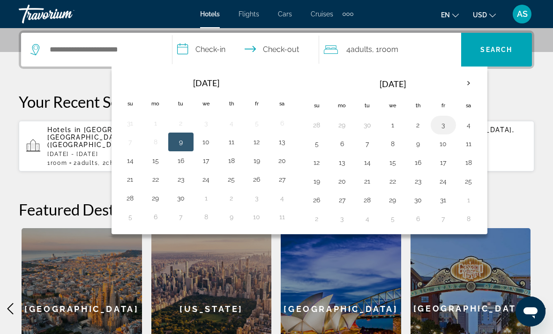
click at [446, 122] on button "3" at bounding box center [443, 125] width 15 height 13
click at [340, 147] on button "6" at bounding box center [342, 143] width 15 height 13
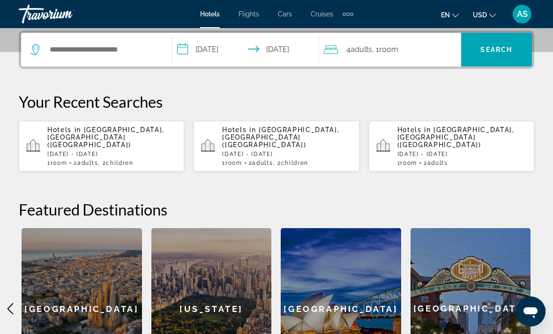
type input "**********"
click at [126, 52] on input "Search widget" at bounding box center [103, 50] width 109 height 14
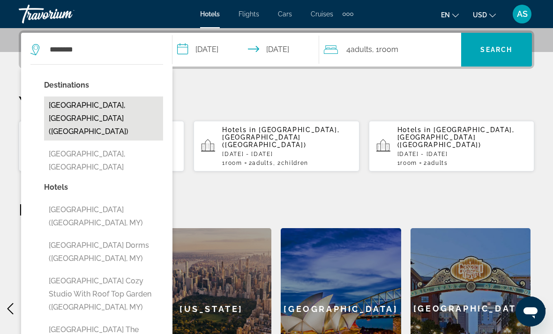
click at [117, 113] on button "[GEOGRAPHIC_DATA], [GEOGRAPHIC_DATA] ([GEOGRAPHIC_DATA])" at bounding box center [103, 119] width 119 height 44
type input "**********"
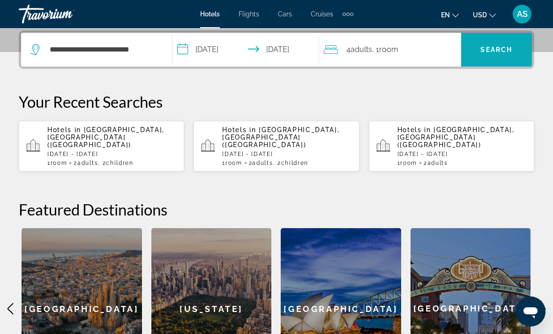
click at [486, 46] on span "Search" at bounding box center [496, 49] width 32 height 7
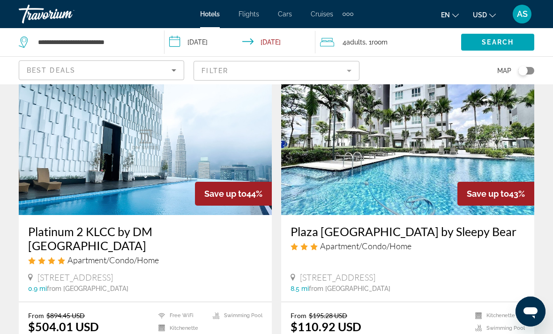
scroll to position [1404, 0]
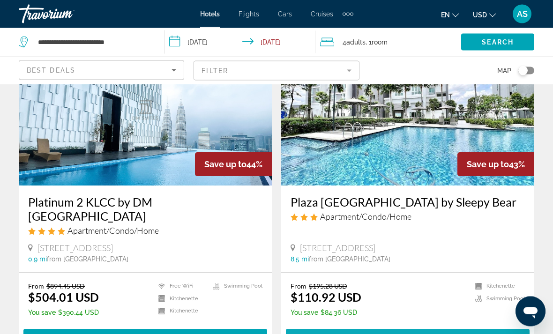
click at [438, 327] on span "Main content" at bounding box center [408, 338] width 244 height 22
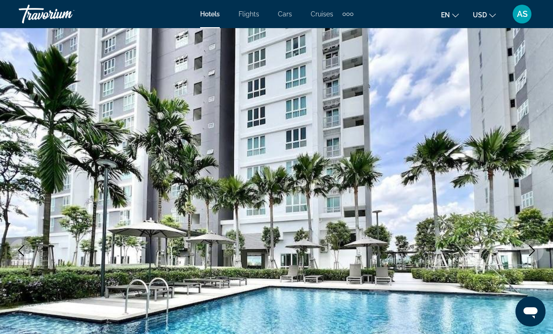
click at [539, 251] on button "Next image" at bounding box center [531, 250] width 23 height 23
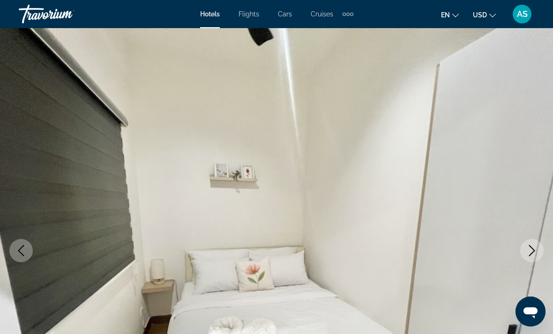
click at [537, 248] on button "Next image" at bounding box center [531, 250] width 23 height 23
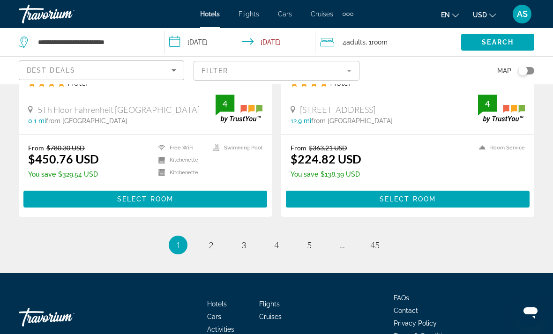
scroll to position [1913, 0]
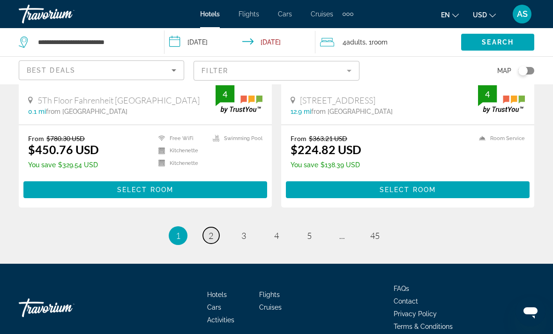
click at [204, 227] on link "page 2" at bounding box center [211, 235] width 16 height 16
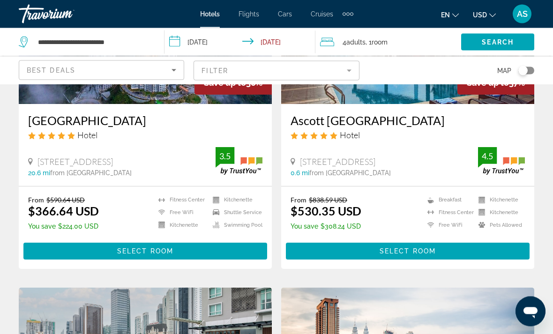
scroll to position [163, 0]
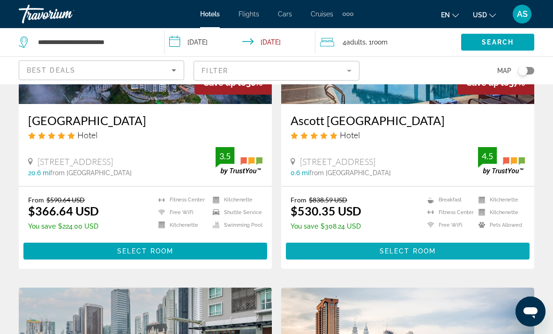
click at [472, 246] on span "Main content" at bounding box center [408, 251] width 244 height 22
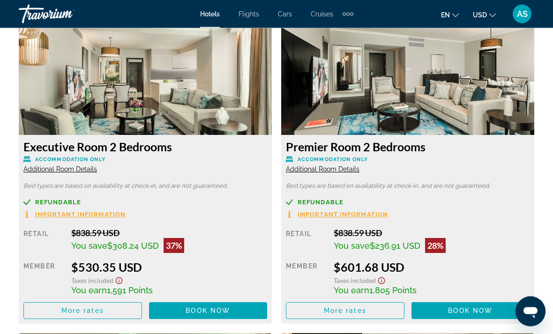
scroll to position [1473, 0]
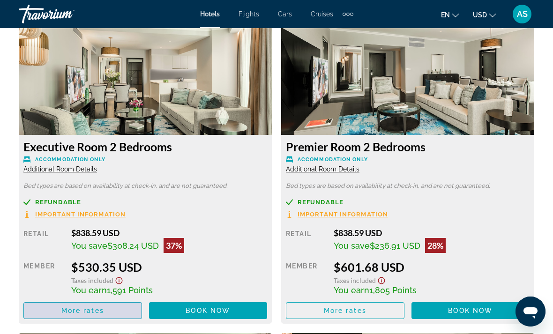
click at [92, 308] on span "More rates" at bounding box center [82, 310] width 43 height 7
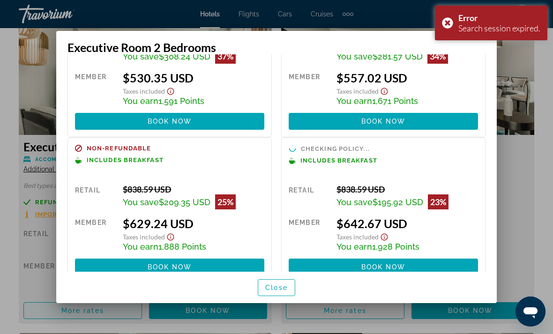
scroll to position [82, 0]
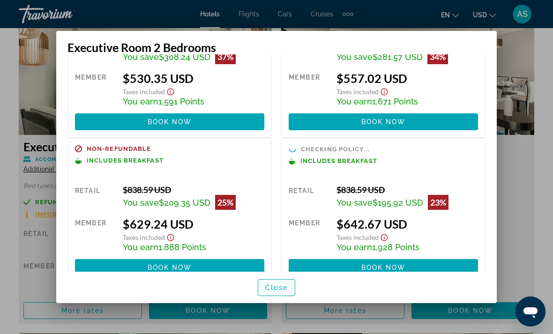
click at [279, 291] on span "Close" at bounding box center [276, 287] width 22 height 7
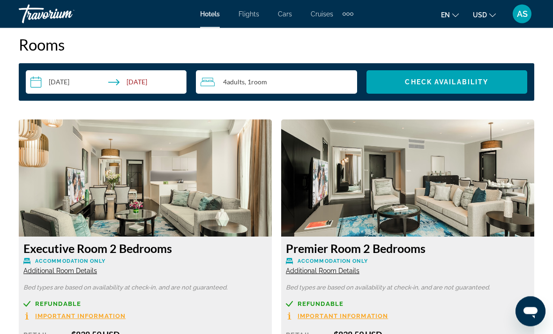
scroll to position [1395, 0]
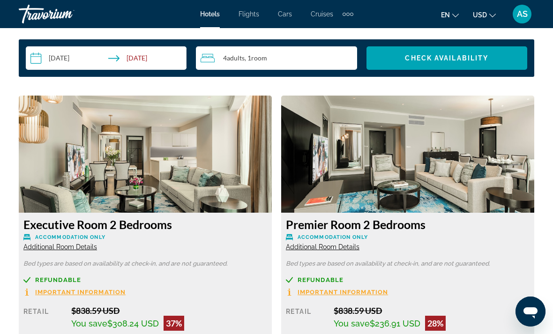
click at [85, 247] on span "Additional Room Details" at bounding box center [60, 246] width 74 height 7
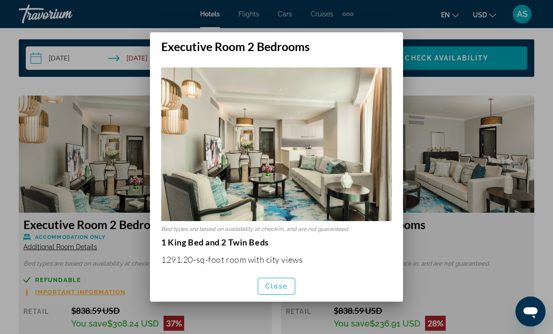
scroll to position [0, 0]
click at [283, 290] on span "Close" at bounding box center [276, 286] width 22 height 7
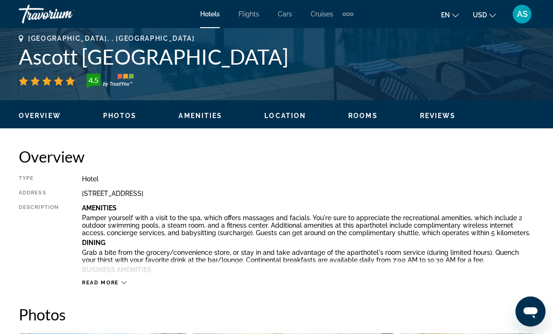
scroll to position [372, 0]
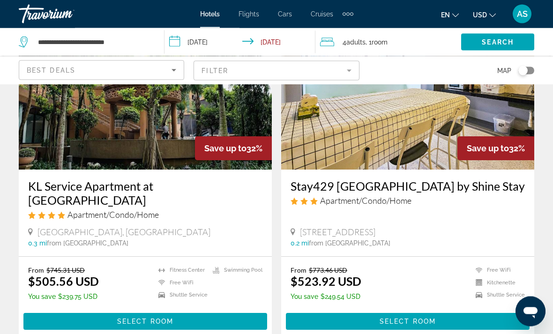
scroll to position [1810, 0]
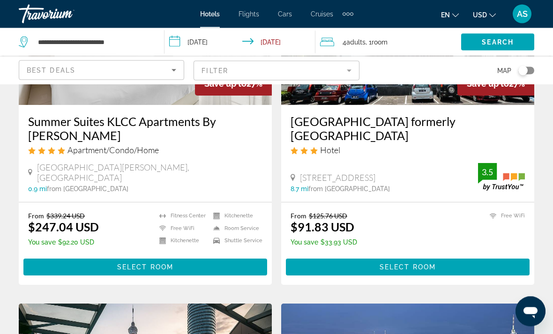
scroll to position [1184, 0]
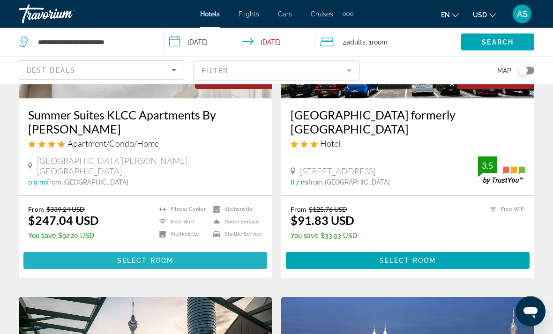
click at [244, 270] on span "Main content" at bounding box center [145, 261] width 244 height 22
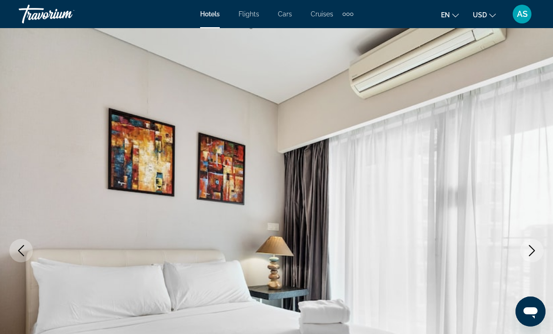
click at [531, 254] on icon "Next image" at bounding box center [532, 250] width 6 height 11
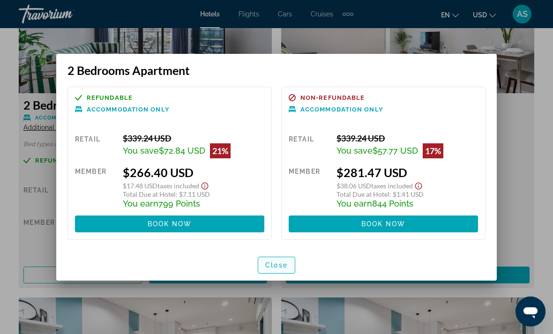
click at [291, 268] on span "button" at bounding box center [276, 265] width 37 height 22
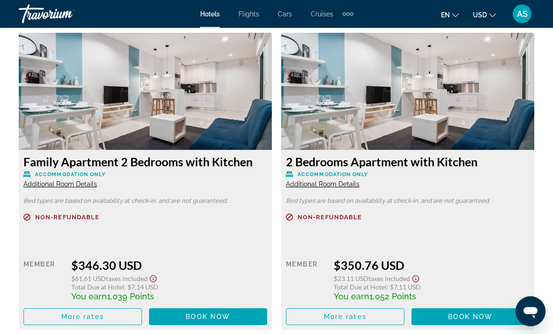
scroll to position [2106, 0]
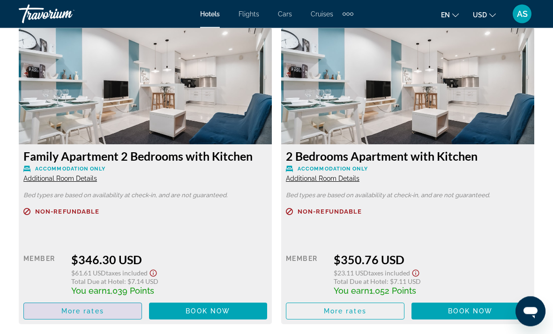
click at [71, 302] on span "Main content" at bounding box center [83, 311] width 118 height 22
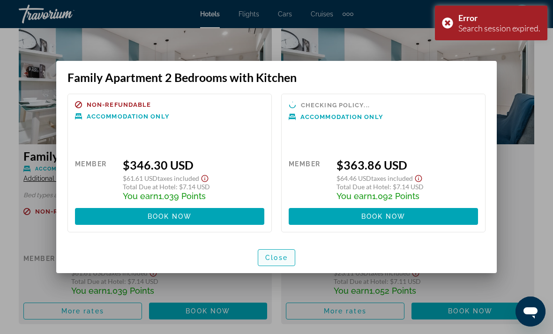
click at [294, 263] on span "button" at bounding box center [276, 257] width 37 height 22
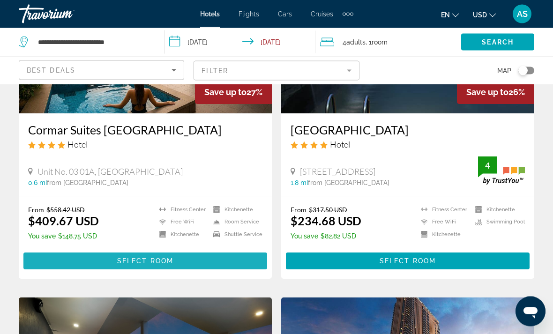
scroll to position [1518, 0]
click at [84, 272] on span "Main content" at bounding box center [145, 261] width 244 height 22
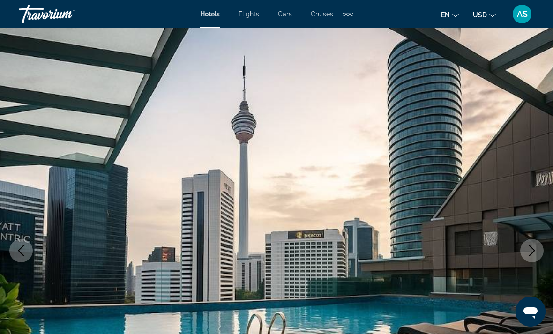
click at [537, 252] on button "Next image" at bounding box center [531, 250] width 23 height 23
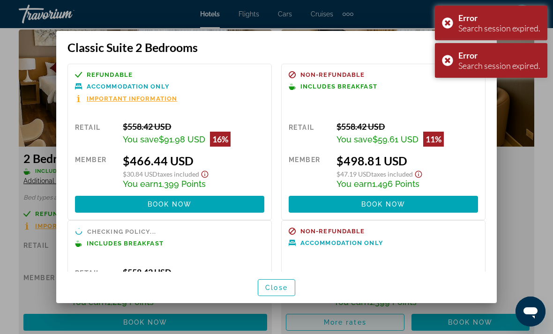
click at [292, 299] on span "button" at bounding box center [276, 287] width 37 height 22
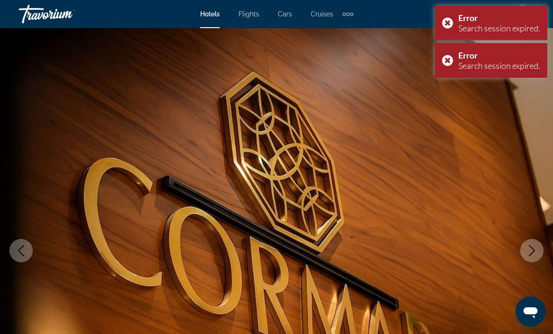
scroll to position [1425, 0]
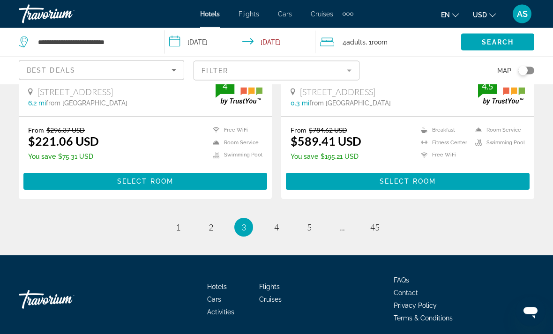
scroll to position [1948, 0]
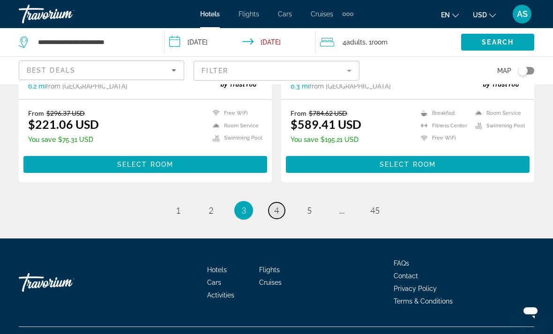
click at [283, 219] on link "page 4" at bounding box center [276, 210] width 16 height 16
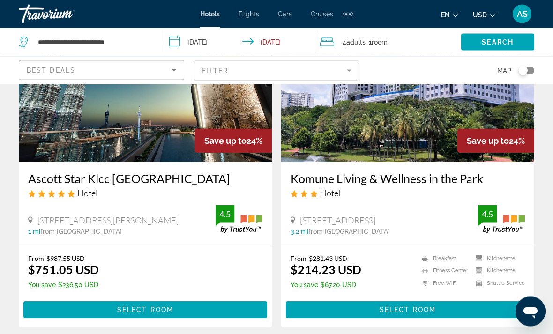
scroll to position [439, 0]
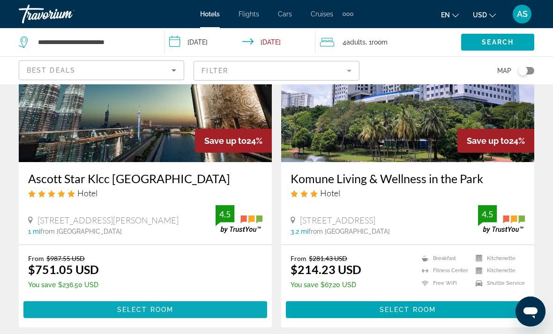
click at [128, 309] on span "Select Room" at bounding box center [145, 309] width 56 height 7
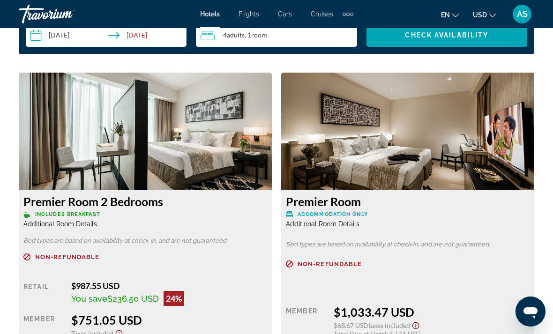
scroll to position [1353, 0]
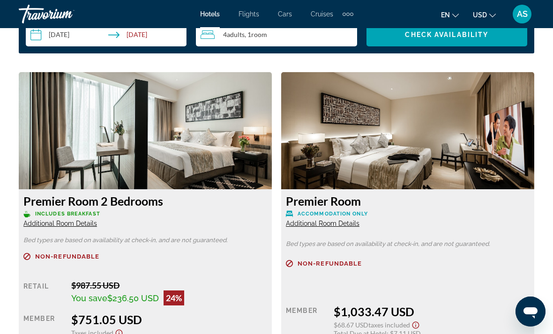
click at [77, 225] on span "Additional Room Details" at bounding box center [60, 223] width 74 height 7
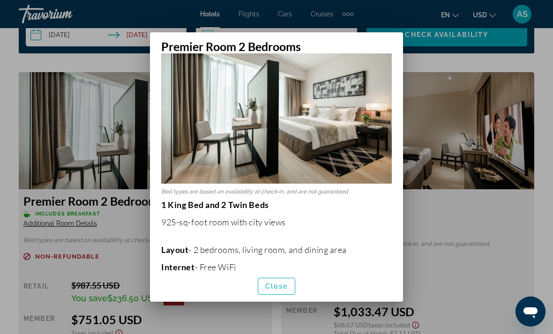
scroll to position [43, 0]
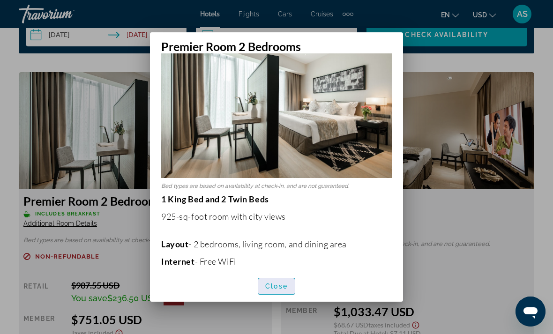
click at [286, 290] on span "Close" at bounding box center [276, 286] width 22 height 7
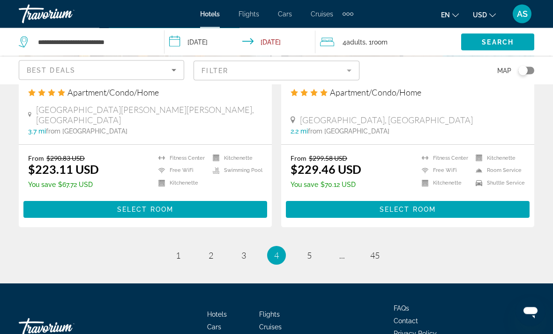
scroll to position [1902, 0]
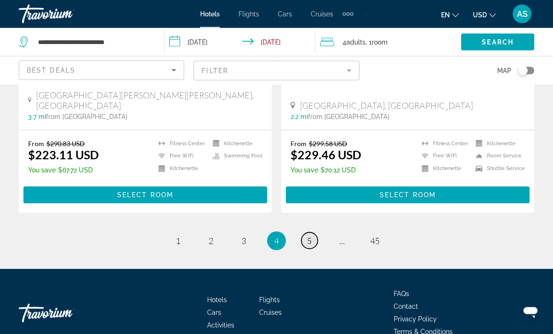
click at [307, 236] on span "5" at bounding box center [309, 241] width 5 height 10
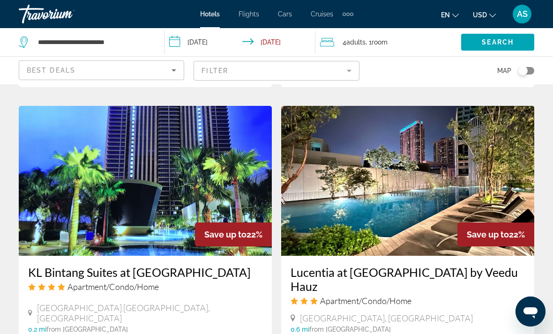
scroll to position [724, 0]
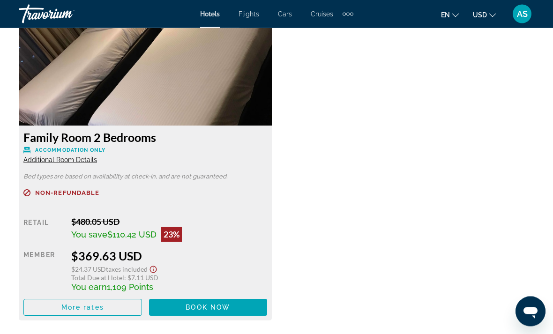
scroll to position [1483, 0]
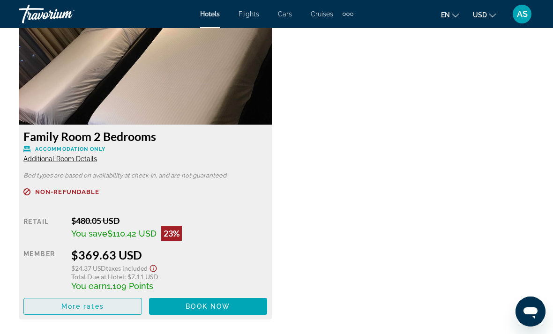
click at [92, 310] on span "More rates" at bounding box center [82, 306] width 43 height 7
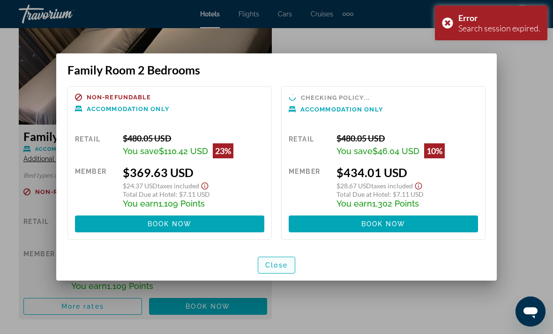
click at [273, 263] on span "Close" at bounding box center [276, 264] width 22 height 7
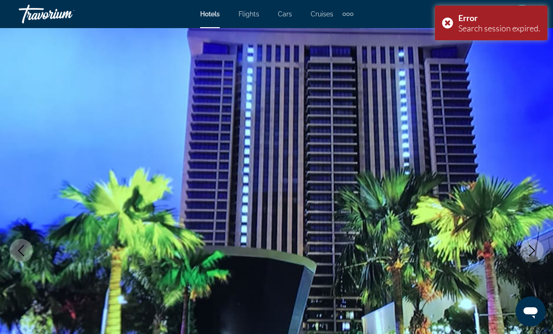
scroll to position [1483, 0]
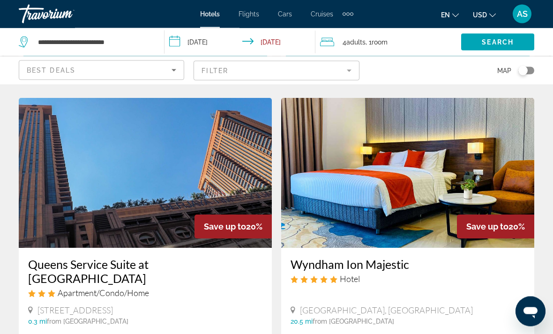
scroll to position [1711, 0]
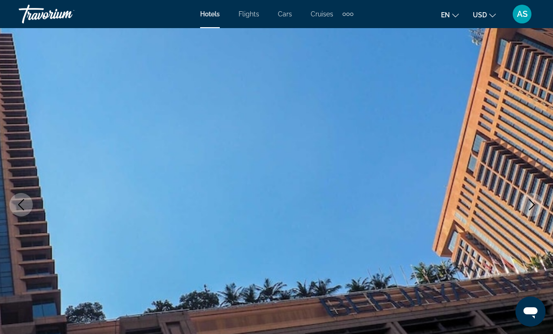
scroll to position [46, 0]
click at [544, 209] on img "Main content" at bounding box center [276, 204] width 553 height 445
click at [546, 205] on img "Main content" at bounding box center [276, 204] width 553 height 445
click at [541, 203] on button "Next image" at bounding box center [531, 204] width 23 height 23
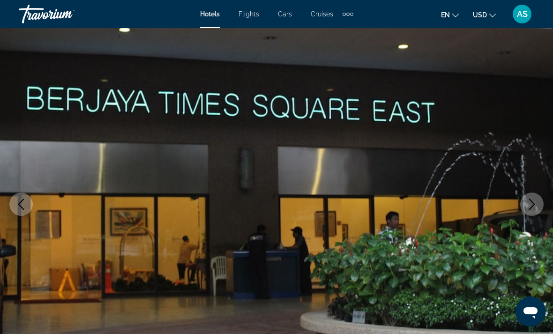
click at [529, 206] on icon "Next image" at bounding box center [531, 204] width 11 height 11
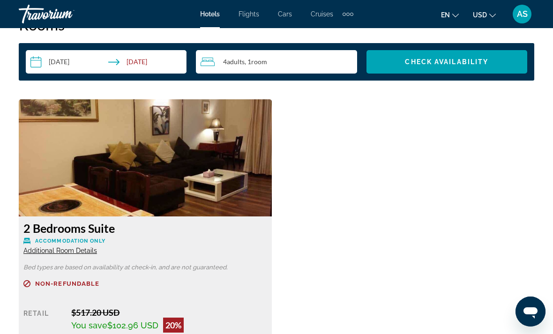
scroll to position [1385, 0]
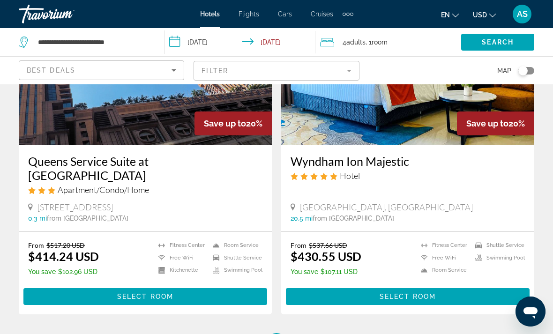
scroll to position [1880, 0]
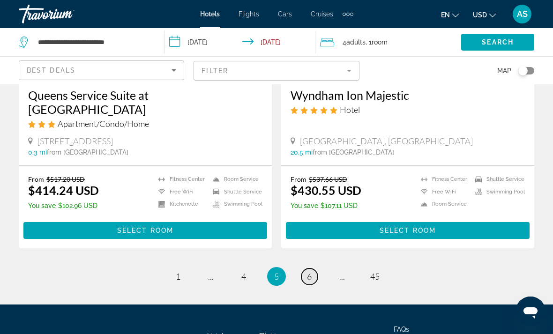
click at [313, 268] on link "page 6" at bounding box center [309, 276] width 16 height 16
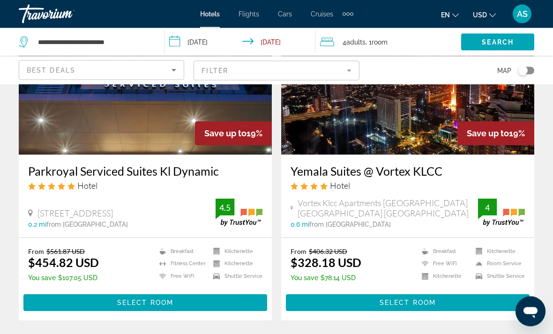
scroll to position [112, 0]
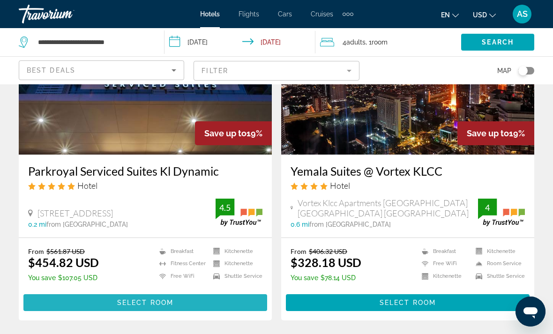
click at [124, 306] on span "Select Room" at bounding box center [145, 302] width 56 height 7
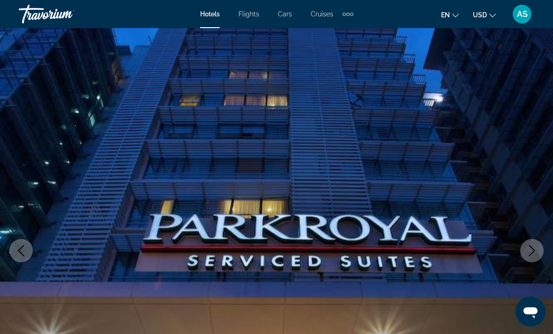
click at [536, 247] on icon "Next image" at bounding box center [531, 250] width 11 height 11
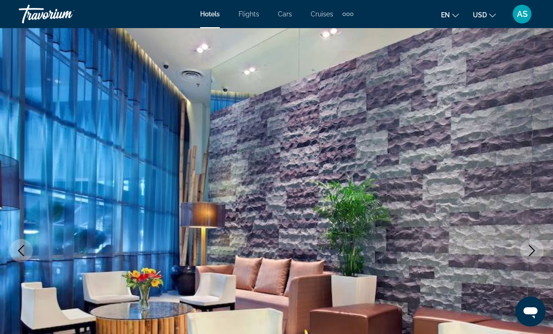
click at [537, 247] on button "Next image" at bounding box center [531, 250] width 23 height 23
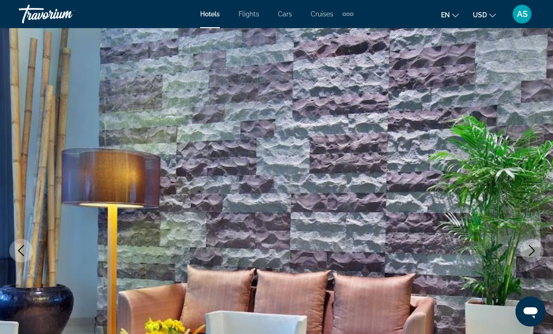
click at [538, 251] on button "Next image" at bounding box center [531, 250] width 23 height 23
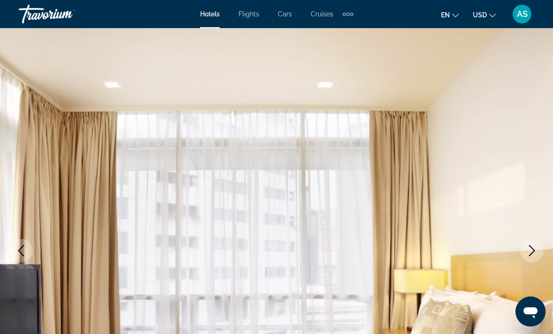
click at [531, 252] on icon "Next image" at bounding box center [531, 250] width 11 height 11
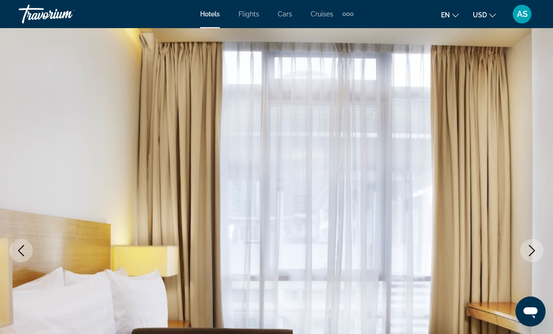
click at [529, 252] on icon "Next image" at bounding box center [531, 250] width 11 height 11
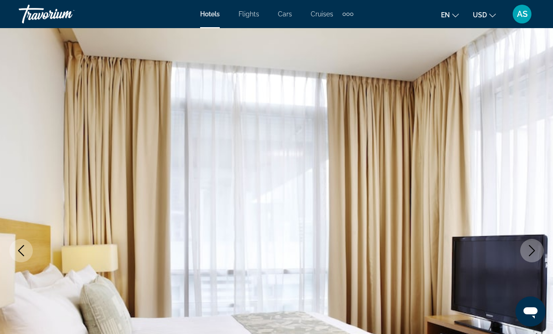
click at [527, 253] on icon "Next image" at bounding box center [531, 250] width 11 height 11
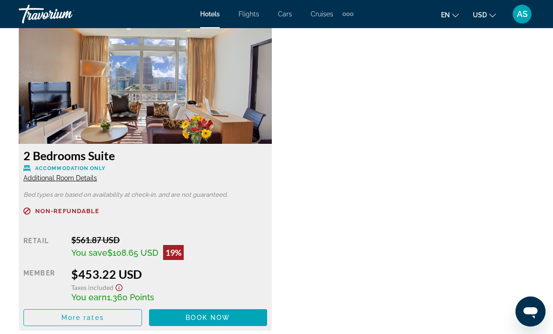
scroll to position [1470, 0]
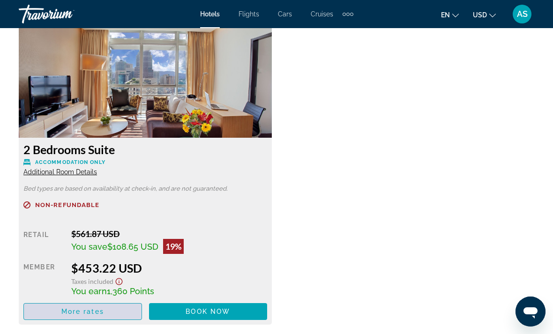
click at [79, 310] on span "More rates" at bounding box center [82, 311] width 43 height 7
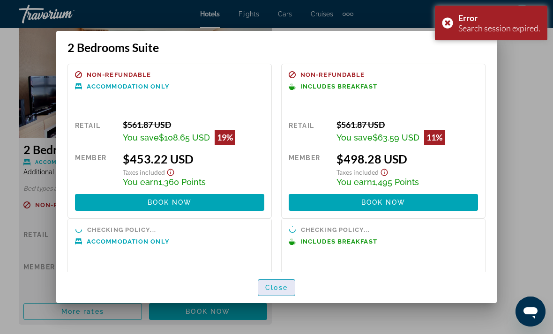
click at [286, 291] on span "Close" at bounding box center [276, 287] width 22 height 7
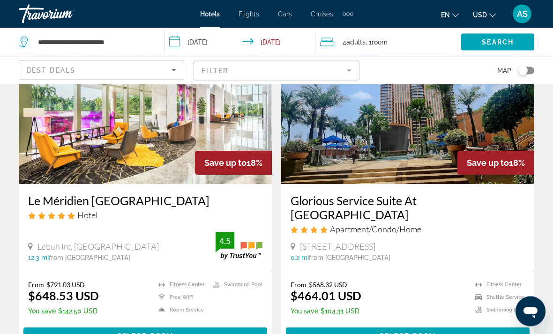
scroll to position [1117, 0]
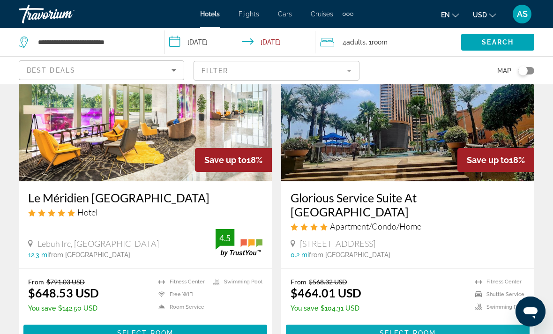
click at [449, 322] on span "Main content" at bounding box center [408, 333] width 244 height 22
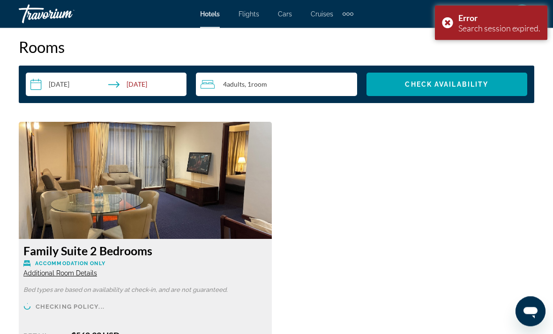
scroll to position [1358, 0]
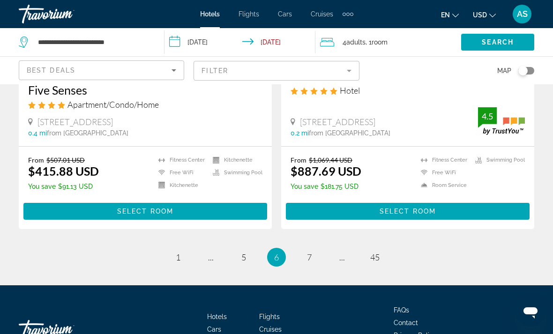
scroll to position [1920, 0]
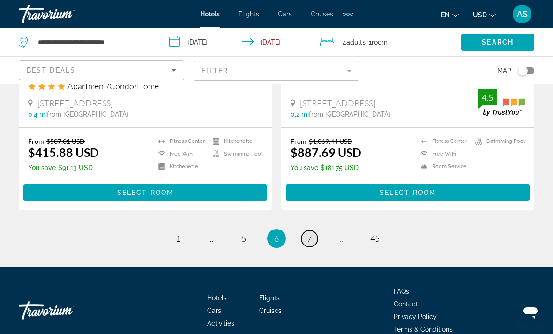
click at [311, 233] on span "7" at bounding box center [309, 238] width 5 height 10
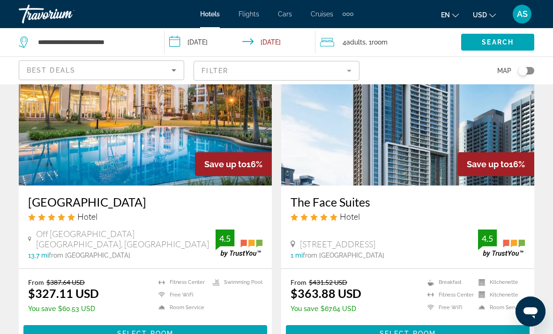
scroll to position [770, 0]
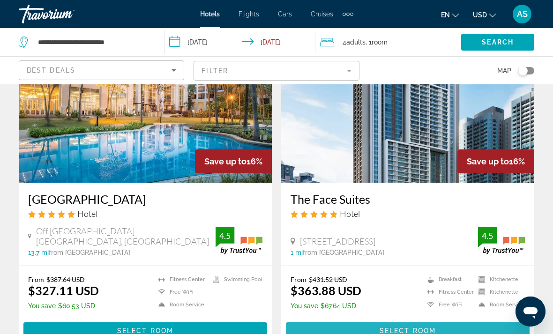
click at [439, 320] on span "Main content" at bounding box center [408, 331] width 244 height 22
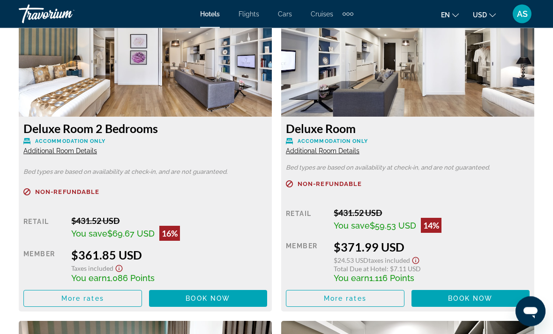
scroll to position [1491, 0]
click at [87, 305] on span "Main content" at bounding box center [83, 298] width 118 height 22
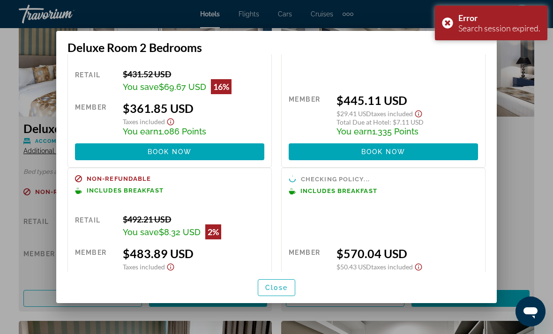
scroll to position [54, 0]
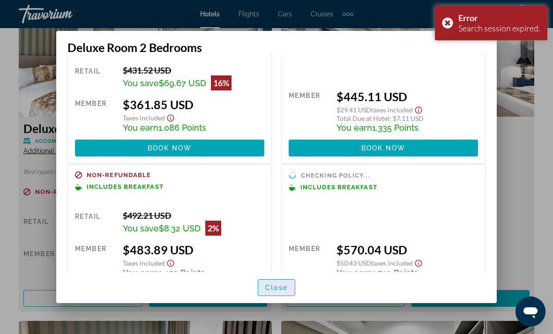
click at [287, 299] on span "button" at bounding box center [276, 287] width 37 height 22
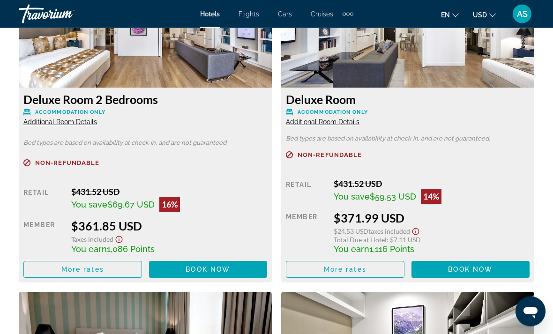
scroll to position [1520, 0]
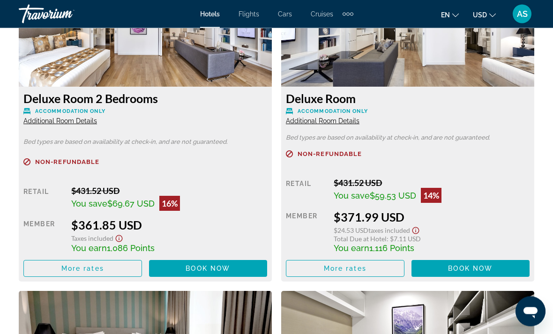
click at [81, 124] on span "Additional Room Details" at bounding box center [60, 121] width 74 height 7
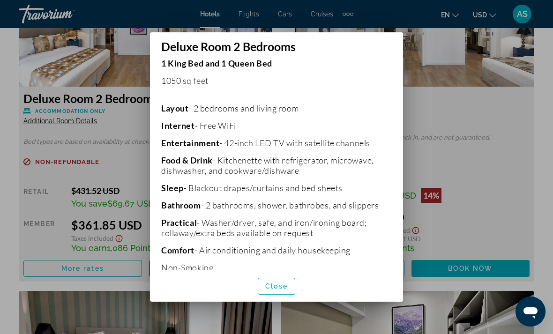
scroll to position [139, 0]
click at [286, 291] on span "button" at bounding box center [276, 286] width 37 height 22
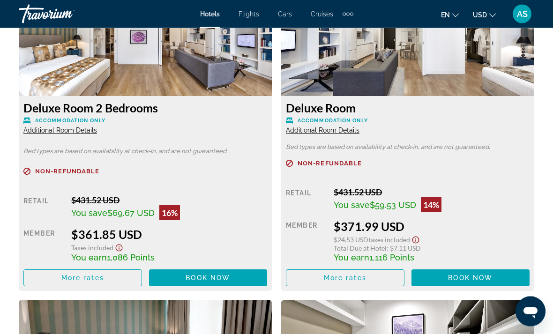
scroll to position [0, 0]
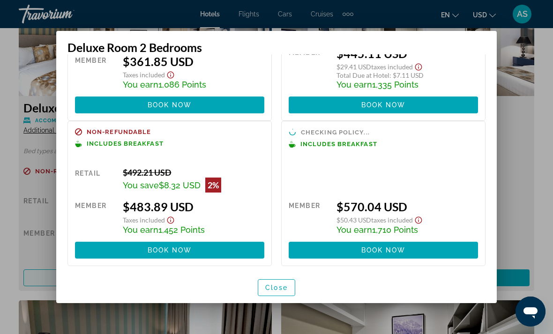
scroll to position [74, 0]
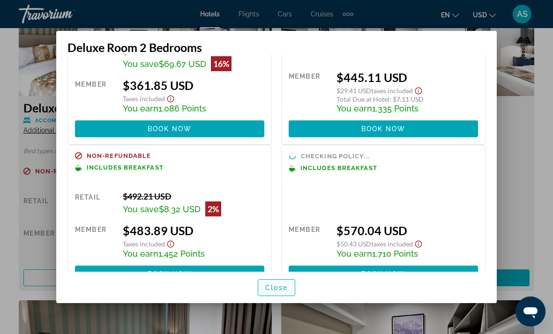
click at [290, 299] on span "button" at bounding box center [276, 287] width 37 height 22
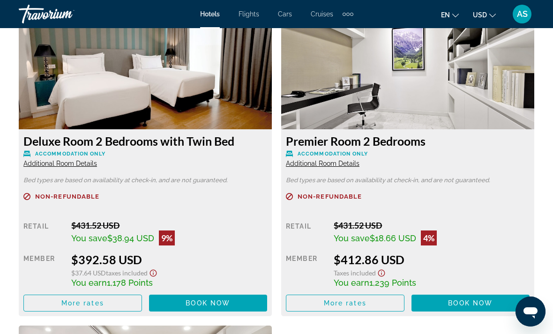
scroll to position [1791, 0]
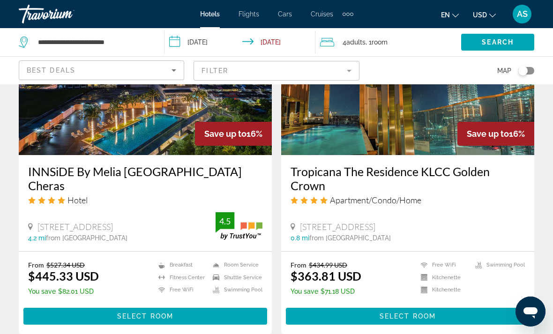
scroll to position [1805, 0]
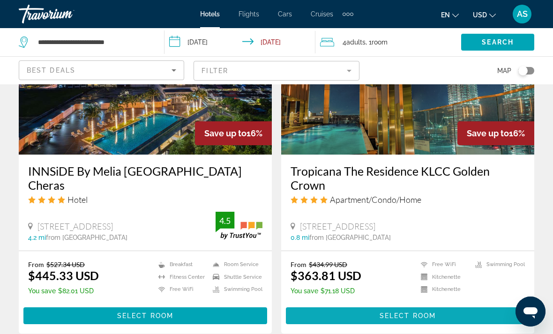
click at [456, 305] on span "Main content" at bounding box center [408, 316] width 244 height 22
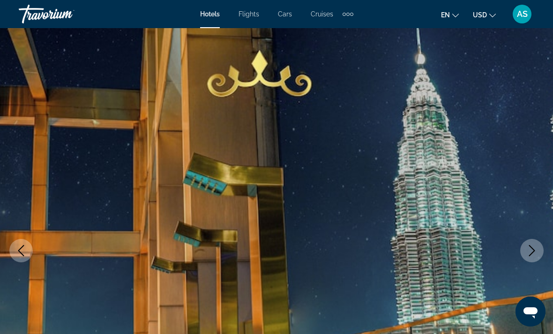
click at [535, 243] on button "Next image" at bounding box center [531, 250] width 23 height 23
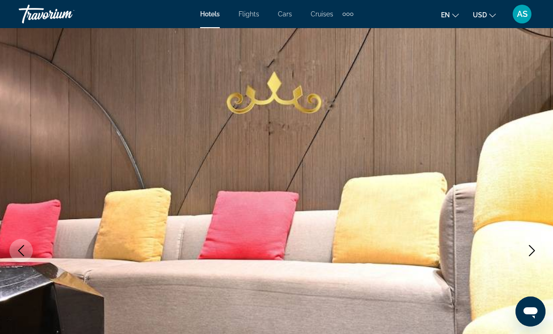
click at [538, 254] on button "Next image" at bounding box center [531, 250] width 23 height 23
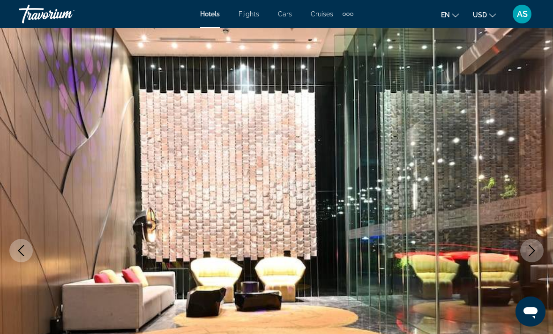
click at [29, 259] on button "Previous image" at bounding box center [20, 250] width 23 height 23
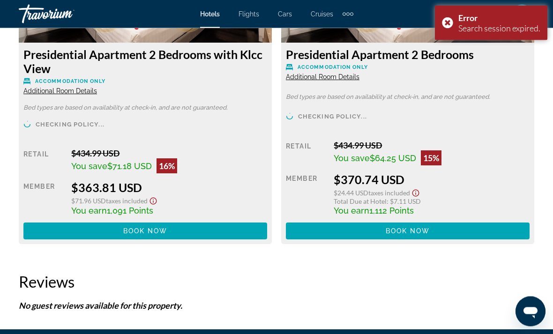
scroll to position [1557, 0]
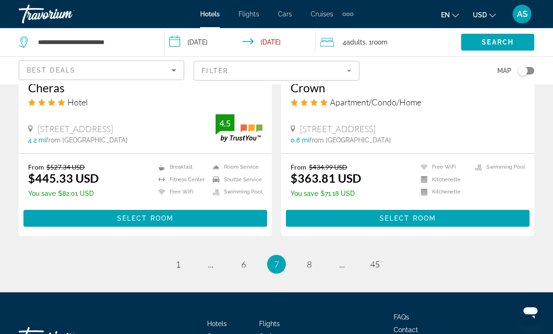
scroll to position [1918, 0]
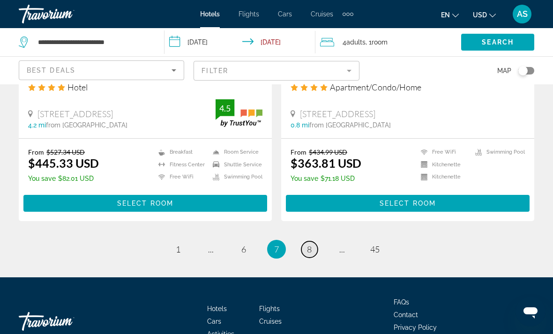
click at [305, 241] on link "page 8" at bounding box center [309, 249] width 16 height 16
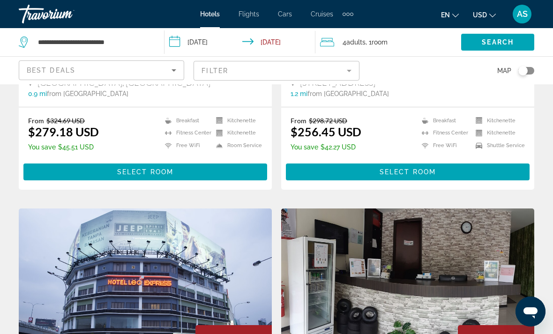
scroll to position [932, 0]
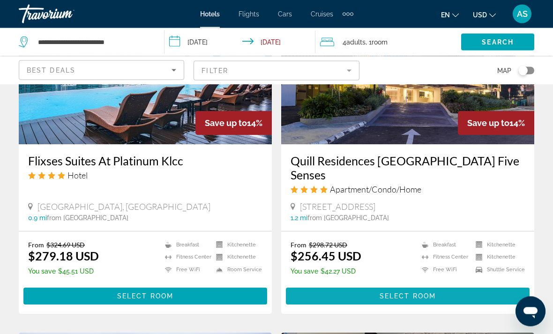
click at [435, 293] on span "Select Room" at bounding box center [408, 296] width 56 height 7
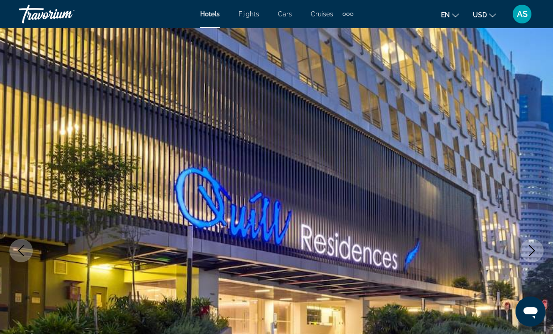
click at [536, 246] on icon "Next image" at bounding box center [531, 250] width 11 height 11
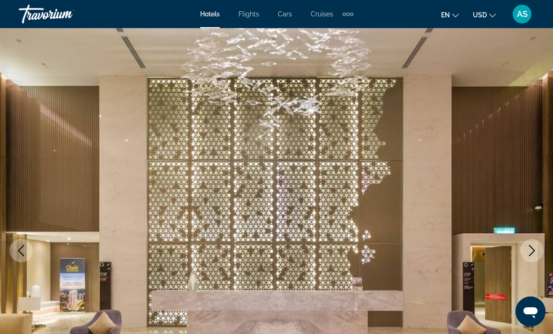
click at [533, 238] on img "Main content" at bounding box center [276, 250] width 553 height 445
click at [524, 238] on img "Main content" at bounding box center [276, 250] width 553 height 445
click at [521, 251] on button "Next image" at bounding box center [531, 250] width 23 height 23
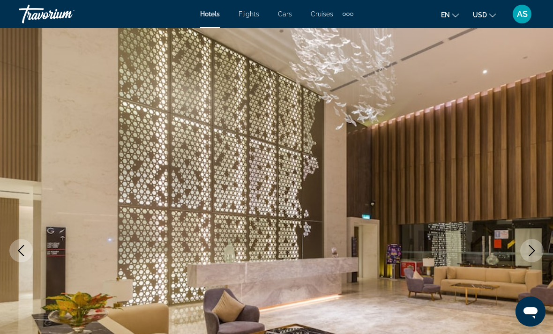
click at [527, 252] on icon "Next image" at bounding box center [531, 250] width 11 height 11
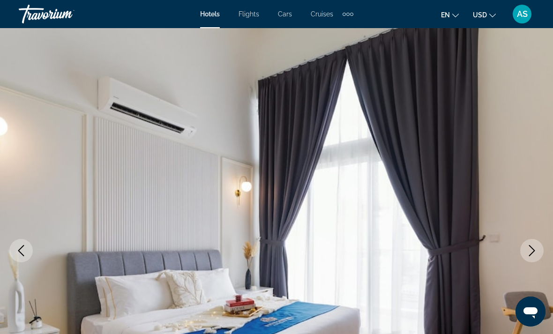
click at [529, 251] on icon "Next image" at bounding box center [531, 250] width 11 height 11
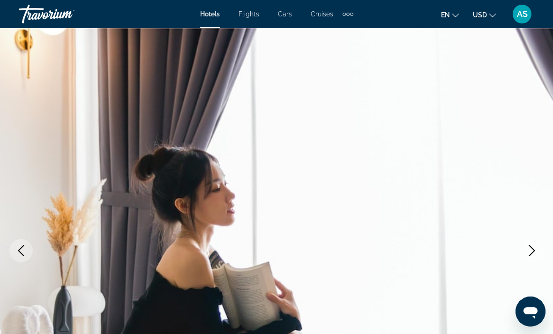
click at [529, 250] on icon "Next image" at bounding box center [531, 250] width 11 height 11
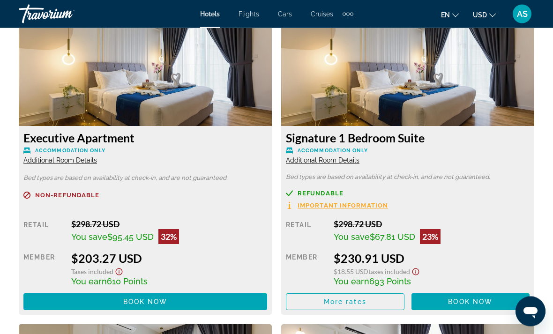
scroll to position [1468, 0]
click at [379, 302] on span "Main content" at bounding box center [345, 301] width 118 height 22
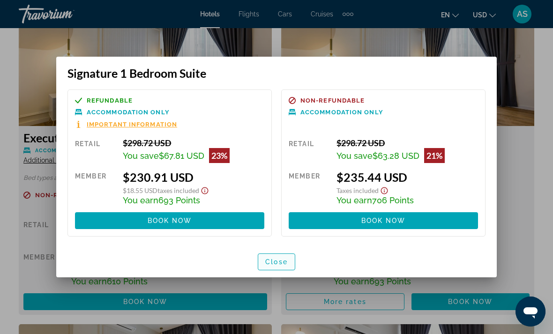
click at [288, 265] on span "button" at bounding box center [276, 262] width 37 height 22
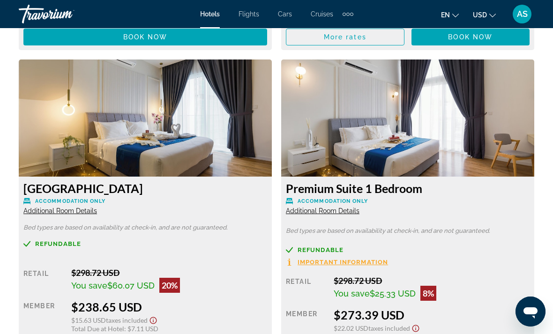
scroll to position [1734, 0]
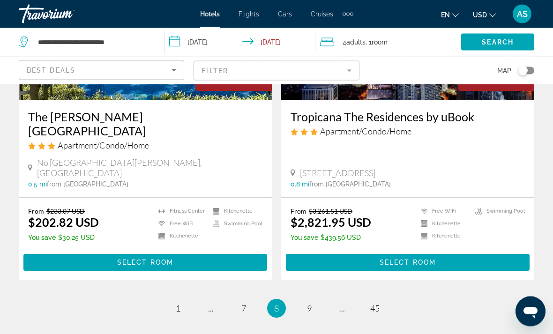
scroll to position [1891, 0]
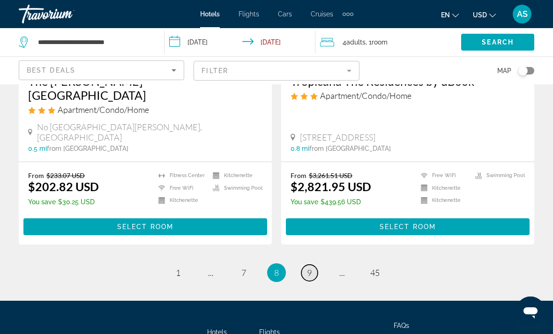
click at [312, 268] on span "9" at bounding box center [309, 273] width 5 height 10
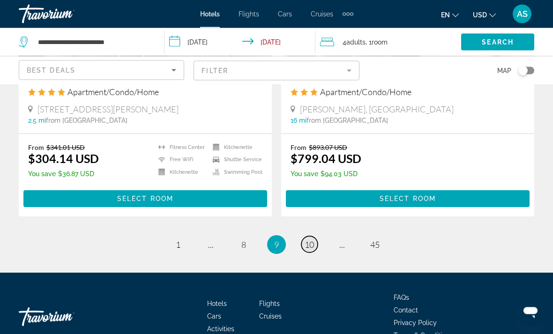
scroll to position [1899, 0]
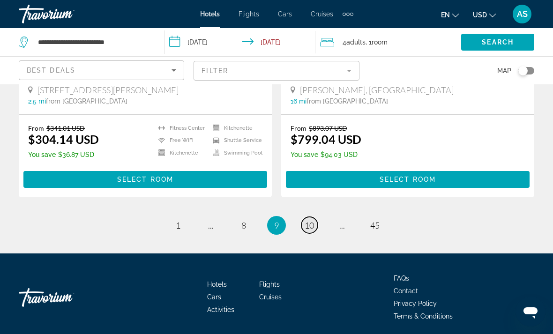
click at [312, 220] on span "10" at bounding box center [309, 225] width 9 height 10
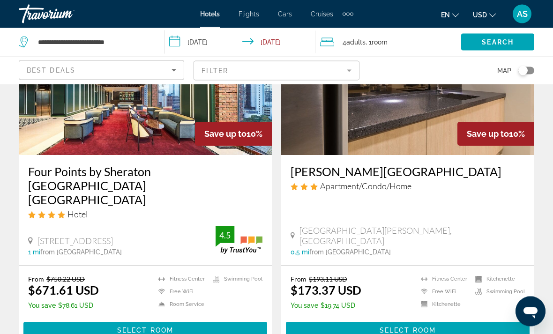
scroll to position [1121, 0]
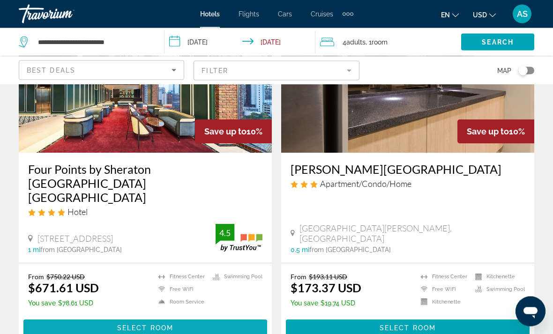
click at [185, 317] on span "Main content" at bounding box center [145, 328] width 244 height 22
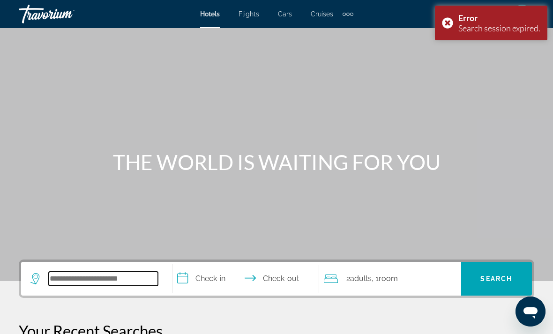
click at [128, 277] on input "Search widget" at bounding box center [103, 279] width 109 height 14
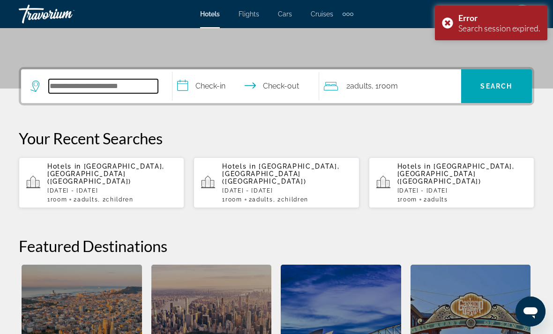
scroll to position [228, 0]
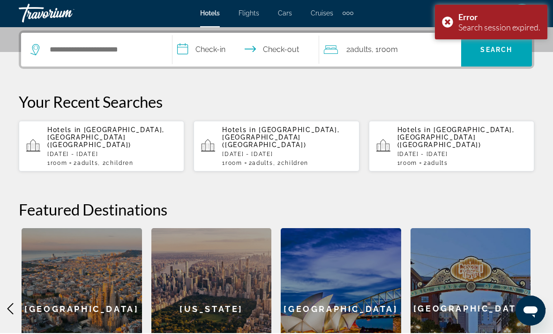
click at [391, 57] on div "2 Adult Adults , 1 Room rooms" at bounding box center [392, 51] width 137 height 34
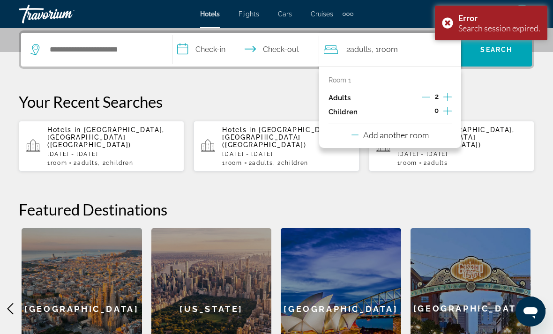
click at [443, 101] on icon "Increment adults" at bounding box center [447, 96] width 8 height 11
click at [446, 97] on icon "Increment adults" at bounding box center [447, 96] width 8 height 11
click at [220, 55] on input "**********" at bounding box center [247, 51] width 150 height 37
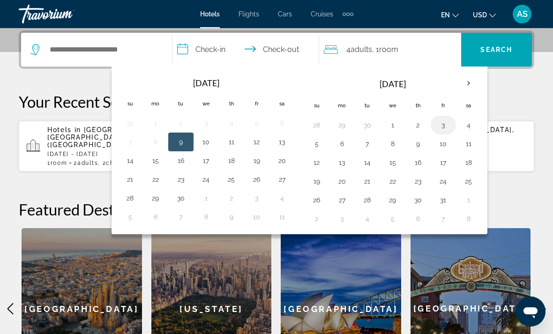
click at [443, 124] on button "3" at bounding box center [443, 125] width 15 height 13
click at [340, 143] on button "6" at bounding box center [342, 143] width 15 height 13
type input "**********"
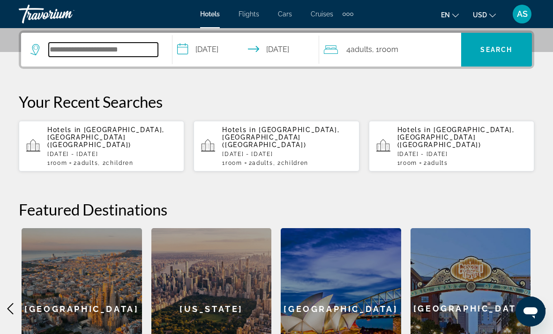
click at [132, 50] on input "Search widget" at bounding box center [103, 50] width 109 height 14
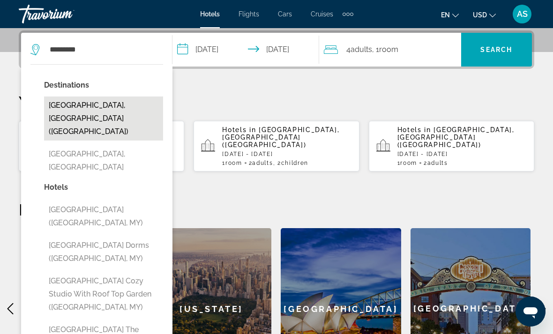
click at [119, 105] on button "[GEOGRAPHIC_DATA], [GEOGRAPHIC_DATA] ([GEOGRAPHIC_DATA])" at bounding box center [103, 119] width 119 height 44
type input "**********"
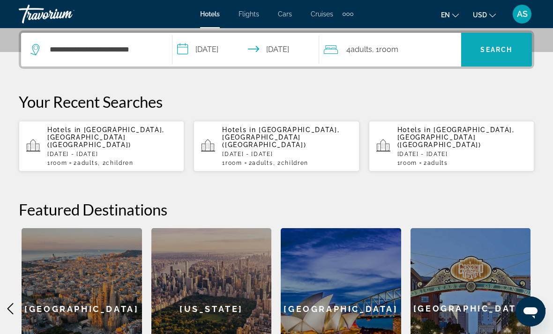
click at [493, 51] on span "Search" at bounding box center [496, 49] width 32 height 7
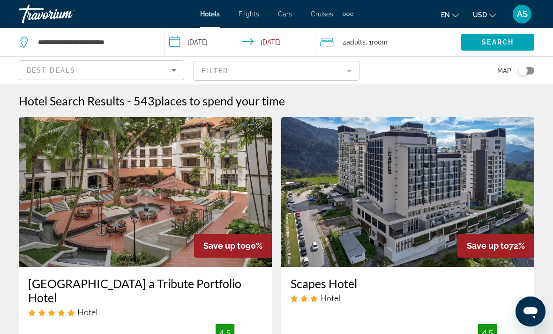
click at [330, 69] on mat-form-field "Filter" at bounding box center [276, 71] width 165 height 20
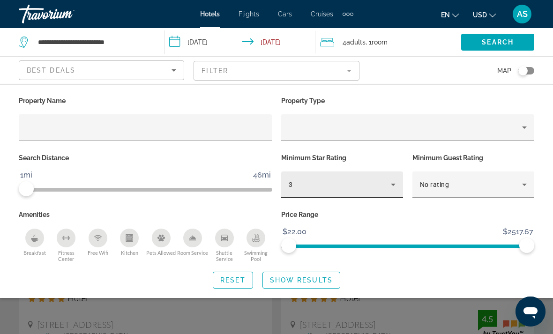
click at [350, 182] on div "3" at bounding box center [340, 184] width 102 height 11
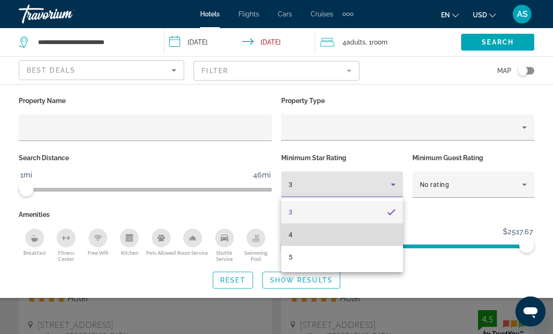
click at [315, 239] on mat-option "4" at bounding box center [342, 234] width 122 height 22
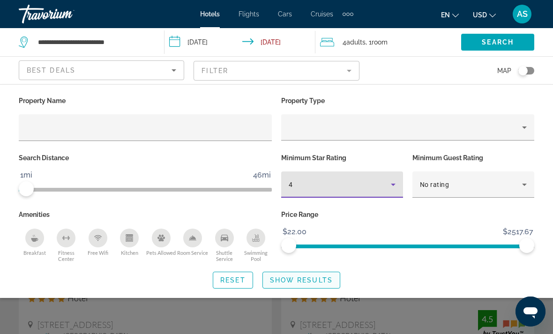
click at [290, 282] on span "Show Results" at bounding box center [301, 279] width 63 height 7
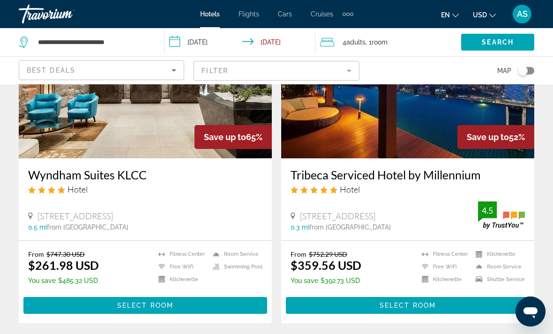
scroll to position [112, 0]
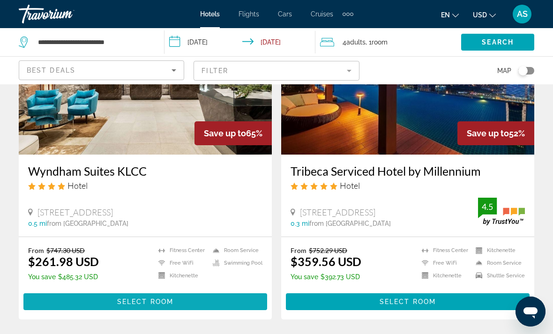
click at [186, 303] on span "Main content" at bounding box center [145, 301] width 244 height 22
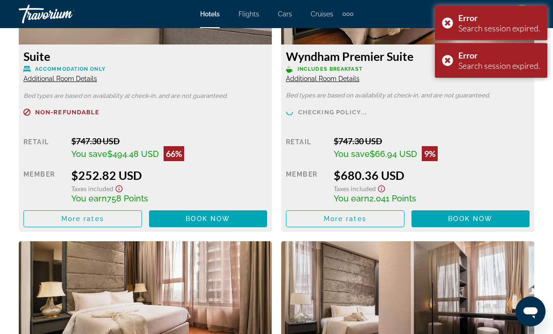
scroll to position [1562, 0]
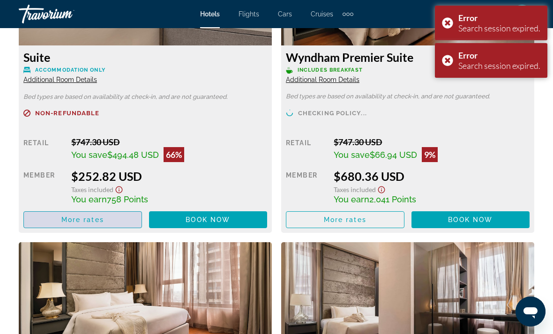
click at [113, 217] on span "Main content" at bounding box center [83, 219] width 118 height 22
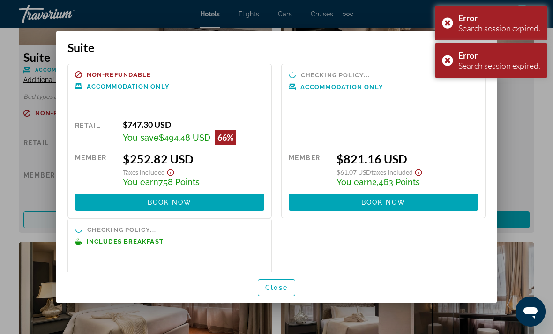
scroll to position [7, 0]
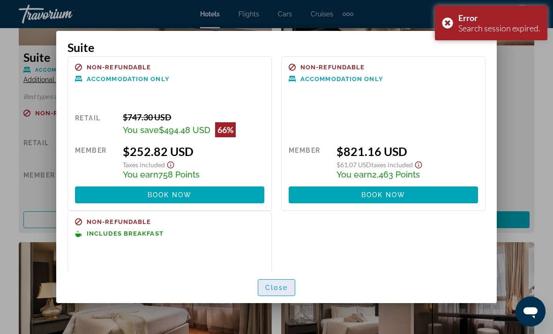
click at [287, 290] on span "button" at bounding box center [276, 287] width 37 height 22
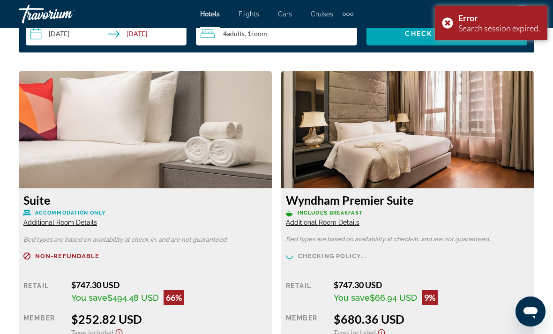
scroll to position [1437, 0]
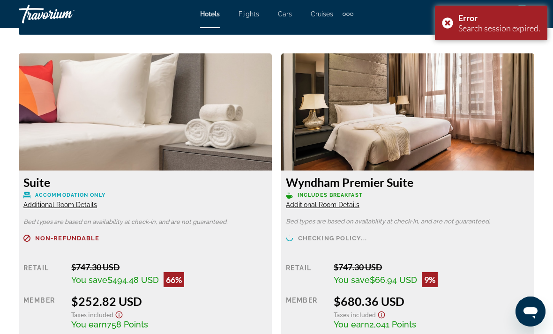
click at [69, 208] on span "Additional Room Details" at bounding box center [60, 204] width 74 height 7
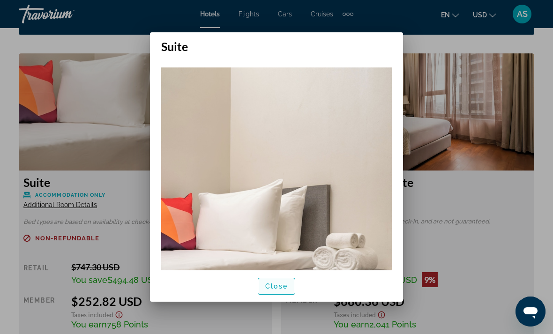
click at [282, 286] on span "button" at bounding box center [276, 286] width 37 height 22
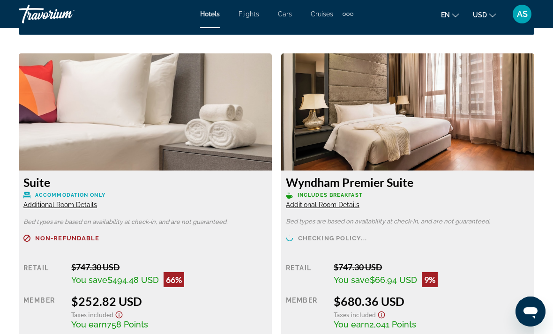
scroll to position [1437, 0]
click at [79, 205] on span "Additional Room Details" at bounding box center [60, 204] width 74 height 7
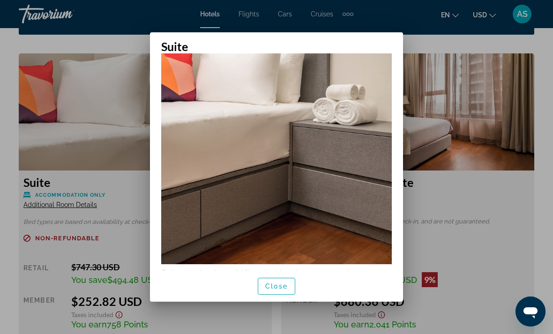
scroll to position [149, 0]
click at [289, 298] on span "button" at bounding box center [276, 286] width 37 height 22
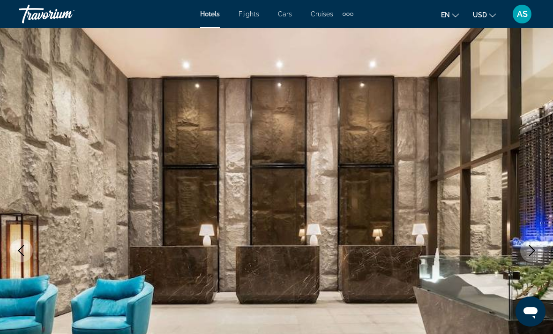
scroll to position [1437, 0]
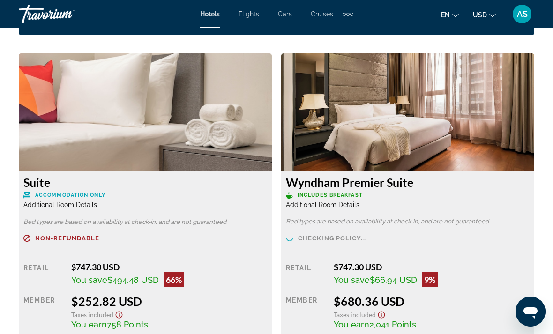
click at [328, 206] on span "Additional Room Details" at bounding box center [323, 204] width 74 height 7
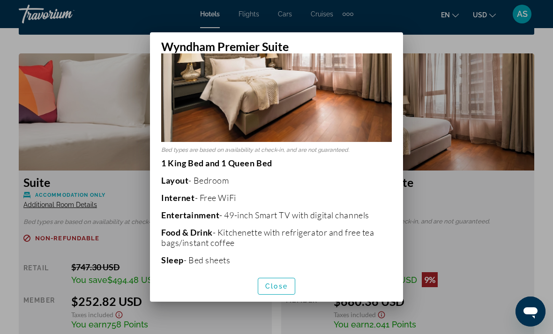
scroll to position [82, 0]
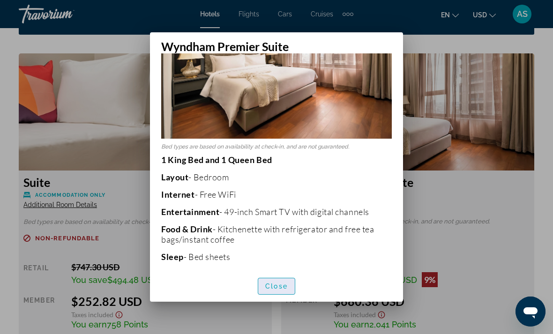
click at [286, 291] on span "button" at bounding box center [276, 286] width 37 height 22
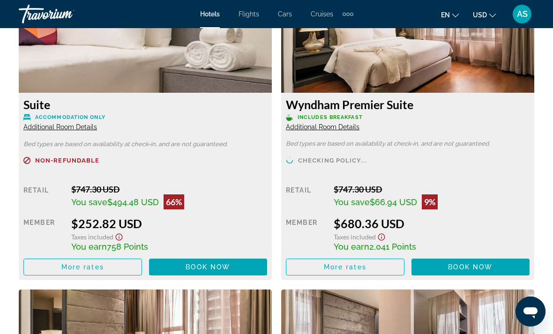
scroll to position [1514, 0]
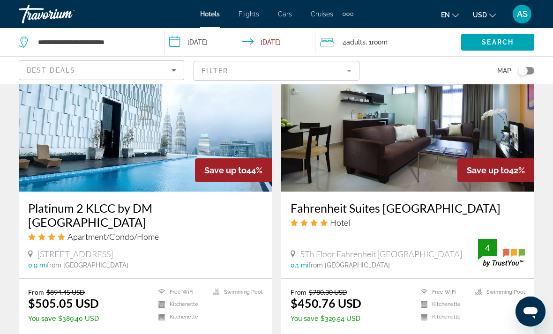
scroll to position [1085, 0]
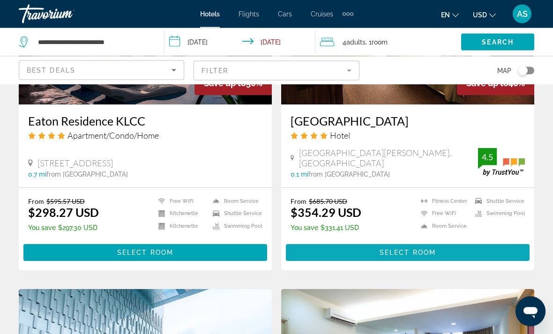
click at [423, 249] on span "Select Room" at bounding box center [408, 252] width 56 height 7
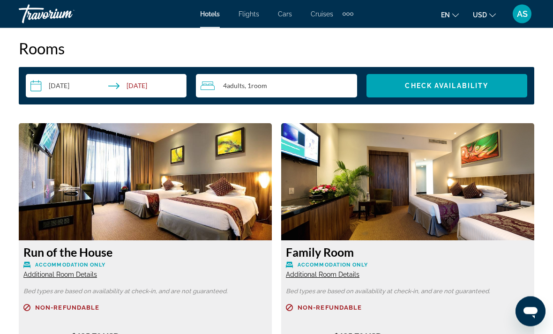
scroll to position [1362, 0]
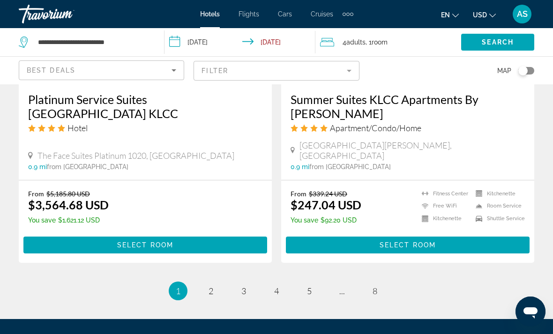
scroll to position [1887, 0]
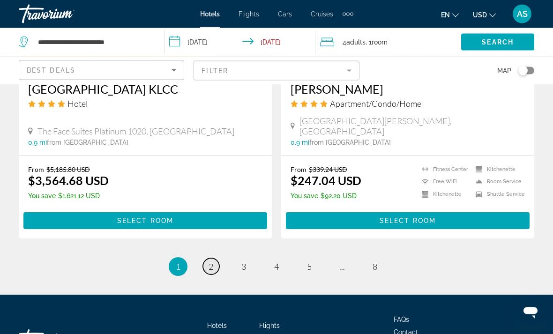
click at [214, 259] on link "page 2" at bounding box center [211, 267] width 16 height 16
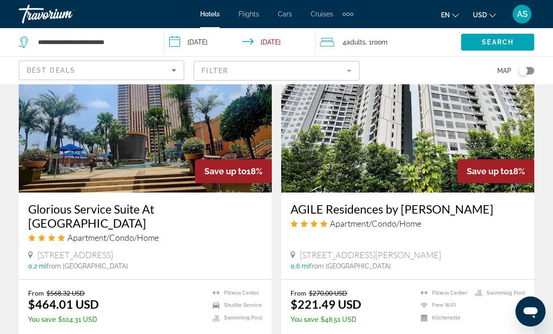
scroll to position [1809, 0]
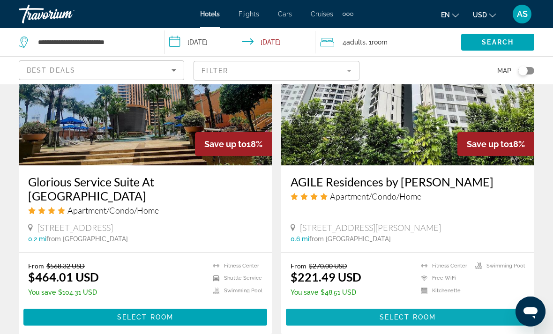
click at [388, 313] on span "Select Room" at bounding box center [408, 316] width 56 height 7
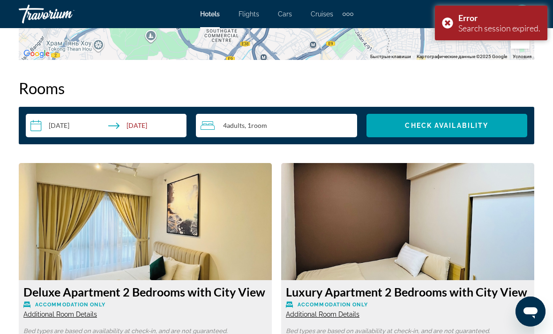
scroll to position [1315, 0]
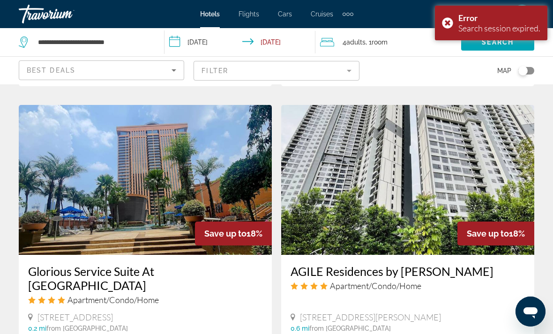
scroll to position [1905, 0]
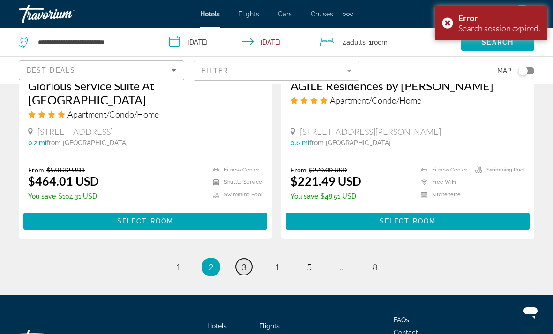
click at [244, 262] on span "3" at bounding box center [243, 267] width 5 height 10
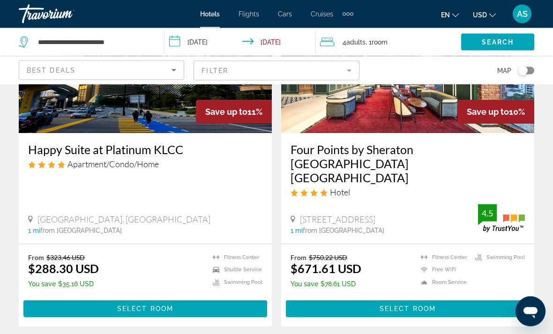
scroll to position [1144, 0]
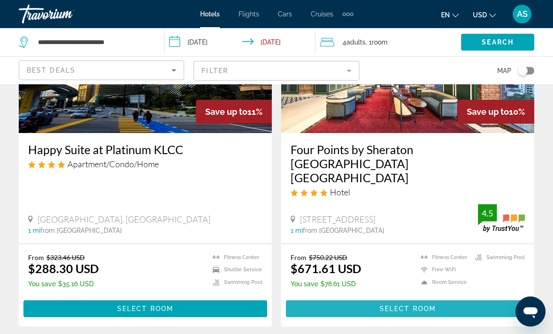
click at [454, 298] on span "Main content" at bounding box center [408, 309] width 244 height 22
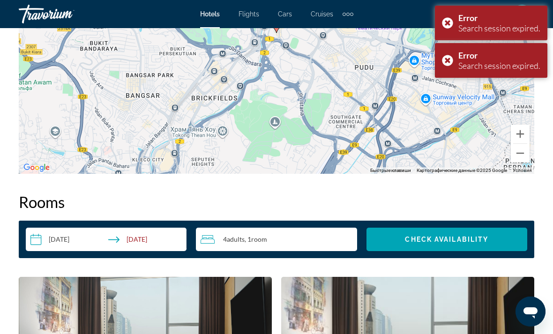
scroll to position [1187, 0]
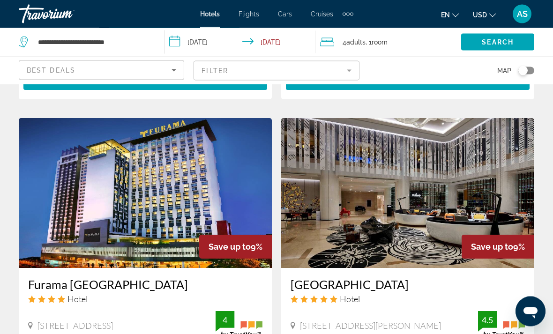
scroll to position [1720, 0]
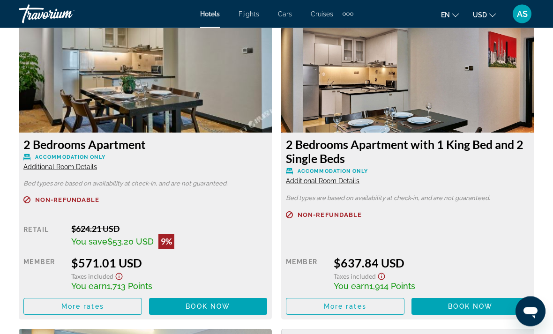
scroll to position [1478, 0]
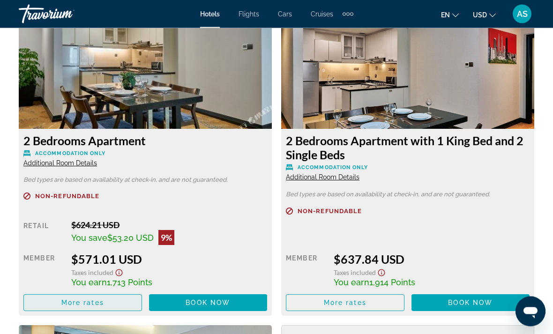
click at [88, 305] on span "More rates" at bounding box center [82, 302] width 43 height 7
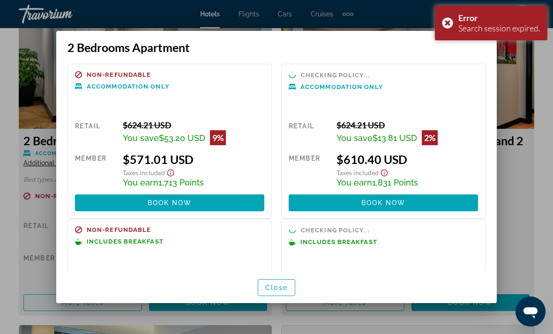
scroll to position [9, 0]
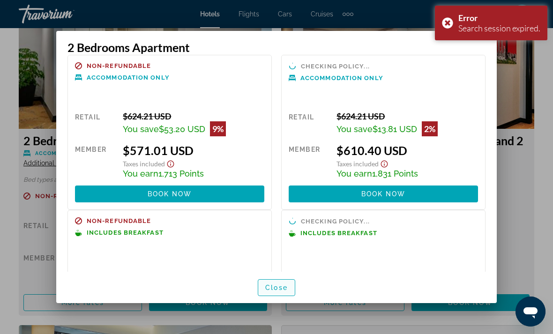
click at [277, 291] on span "Close" at bounding box center [276, 287] width 22 height 7
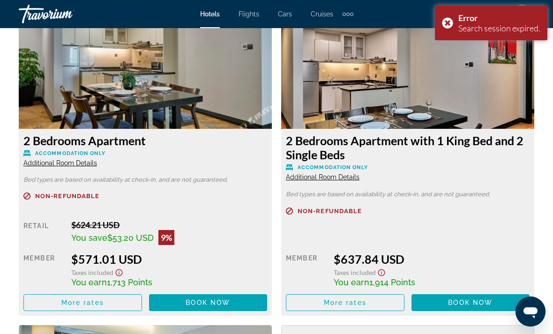
scroll to position [1479, 0]
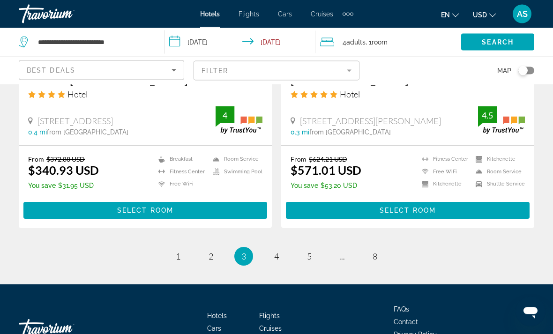
scroll to position [1931, 0]
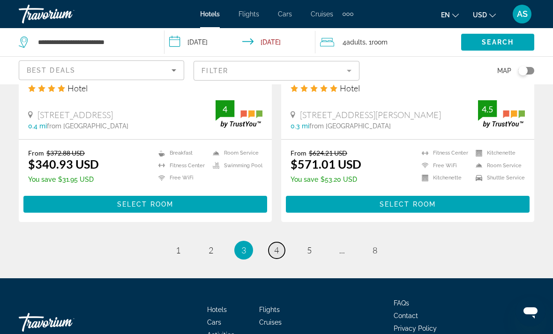
click at [280, 242] on link "page 4" at bounding box center [276, 250] width 16 height 16
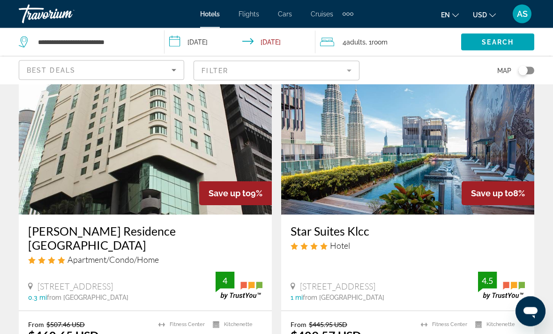
scroll to position [78, 0]
